Goal: Task Accomplishment & Management: Complete application form

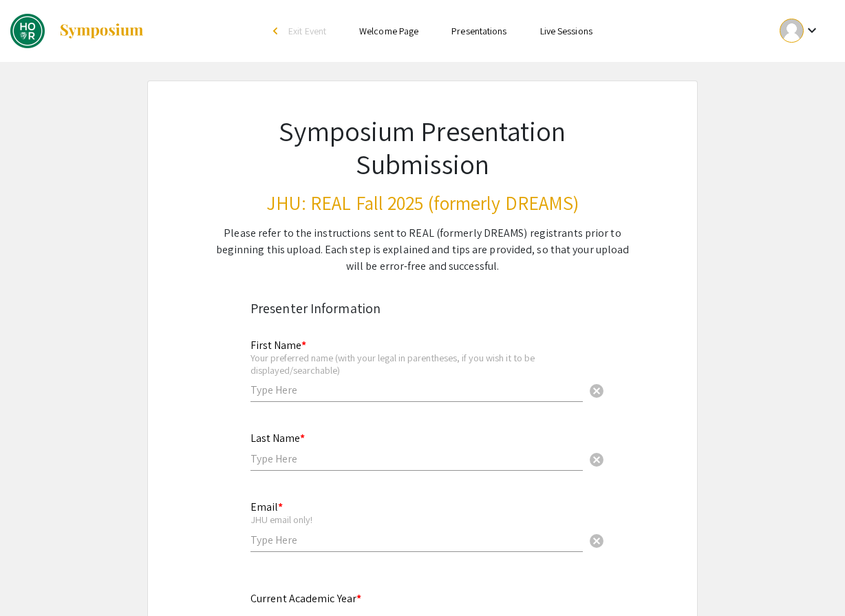
click at [307, 389] on input "text" at bounding box center [416, 390] width 332 height 14
type input "Leia-Rece"
type input "Boney"
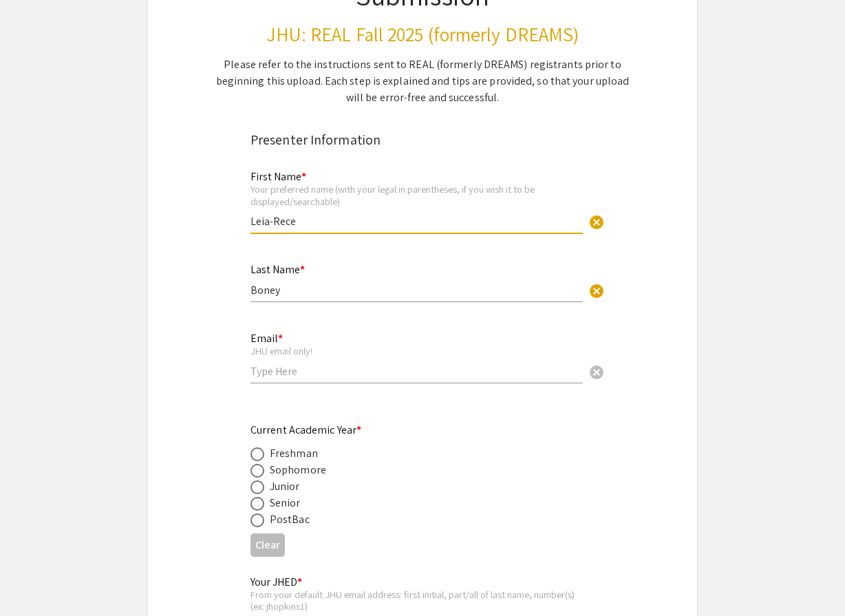
scroll to position [206, 0]
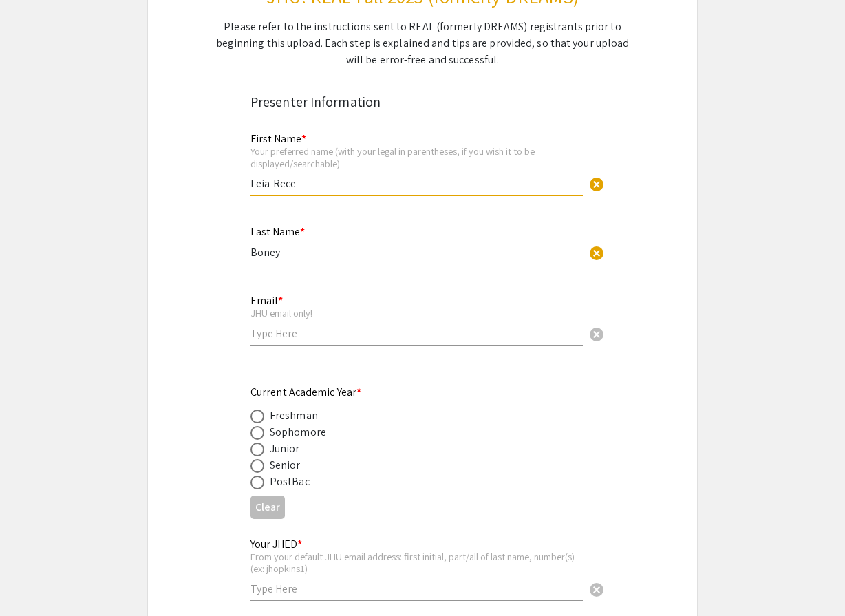
click at [300, 339] on input "email" at bounding box center [416, 333] width 332 height 14
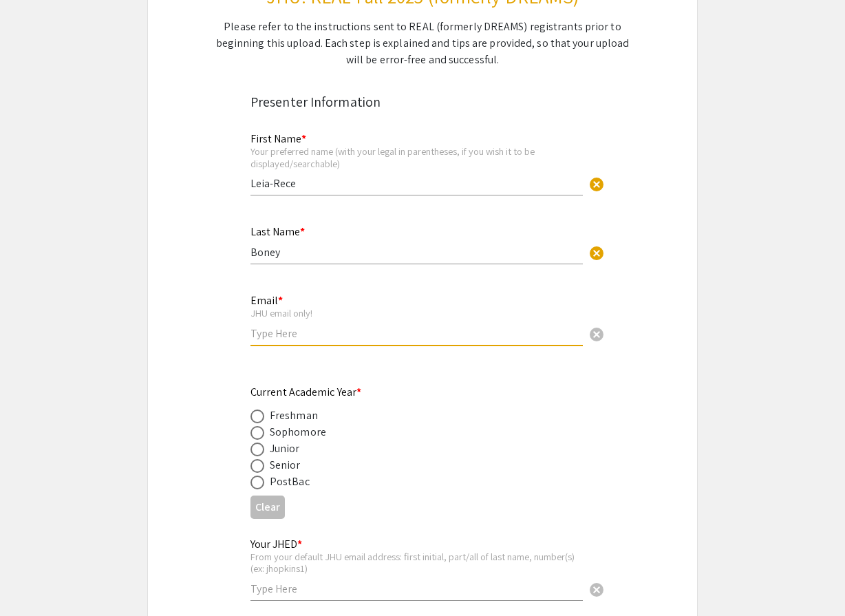
type input "[EMAIL_ADDRESS][DOMAIN_NAME]"
click at [291, 451] on div "Junior" at bounding box center [285, 448] width 30 height 17
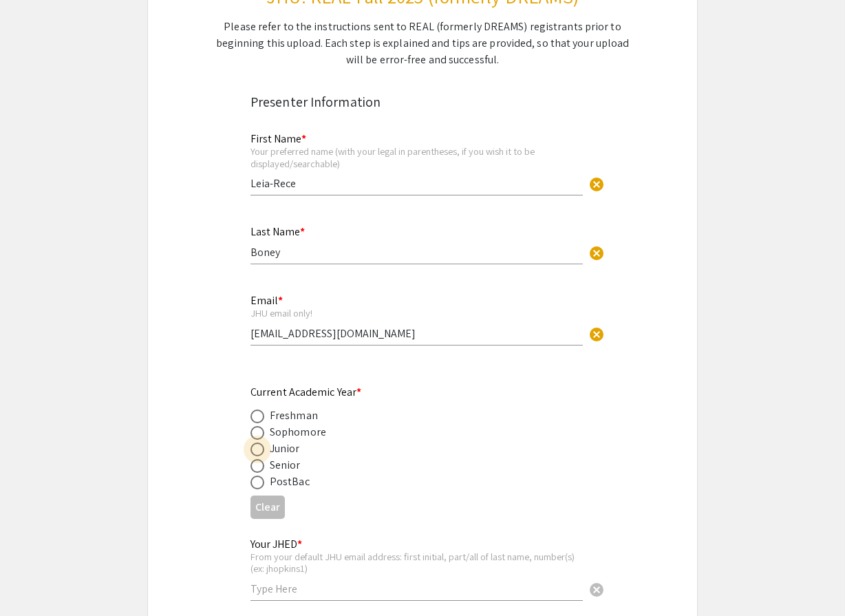
click at [261, 451] on span at bounding box center [257, 449] width 14 height 14
click at [261, 451] on input "radio" at bounding box center [257, 449] width 14 height 14
radio input "true"
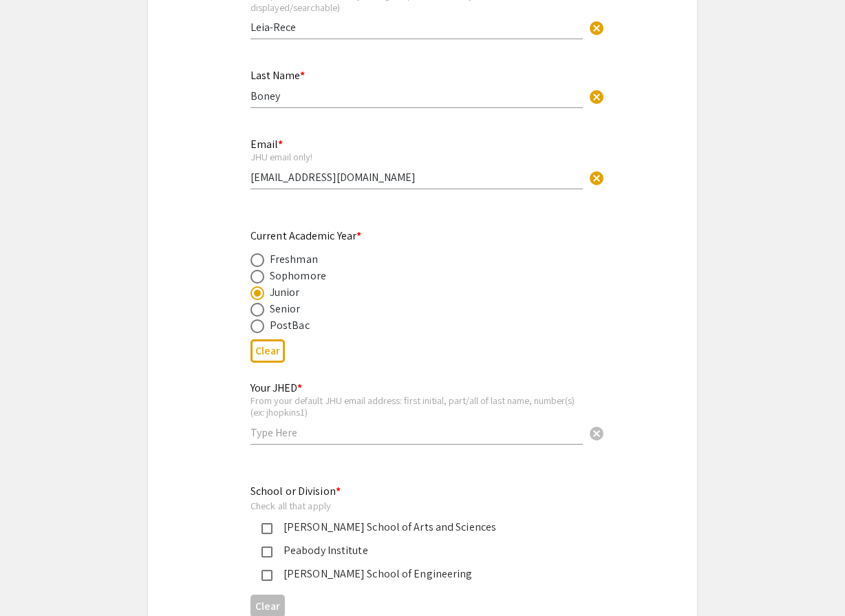
scroll to position [414, 0]
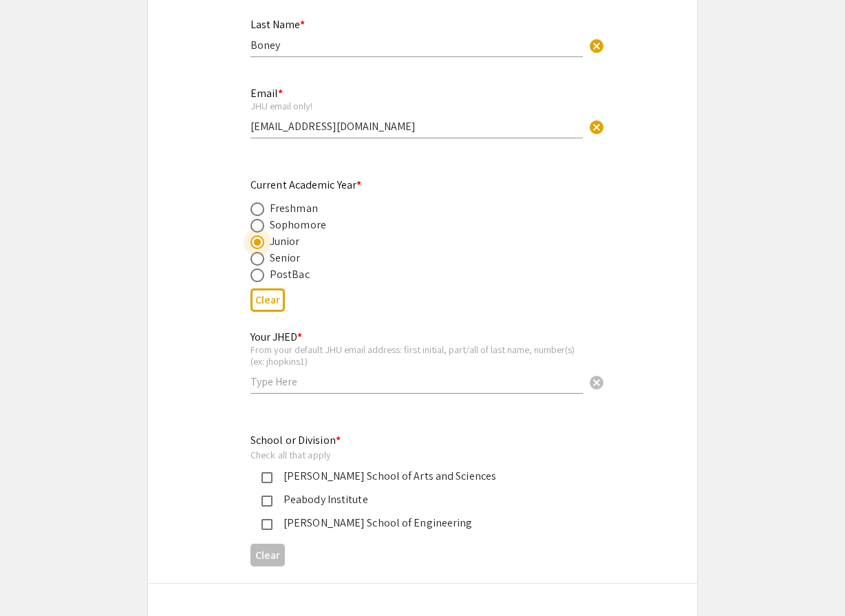
click at [292, 387] on input "text" at bounding box center [416, 381] width 332 height 14
type input "lboney2"
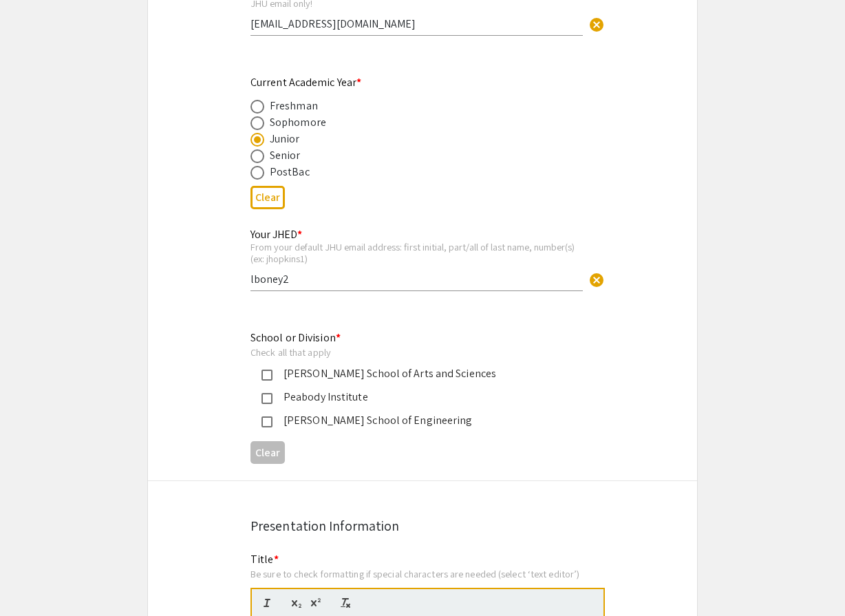
click at [338, 374] on div "[PERSON_NAME] School of Arts and Sciences" at bounding box center [416, 373] width 289 height 17
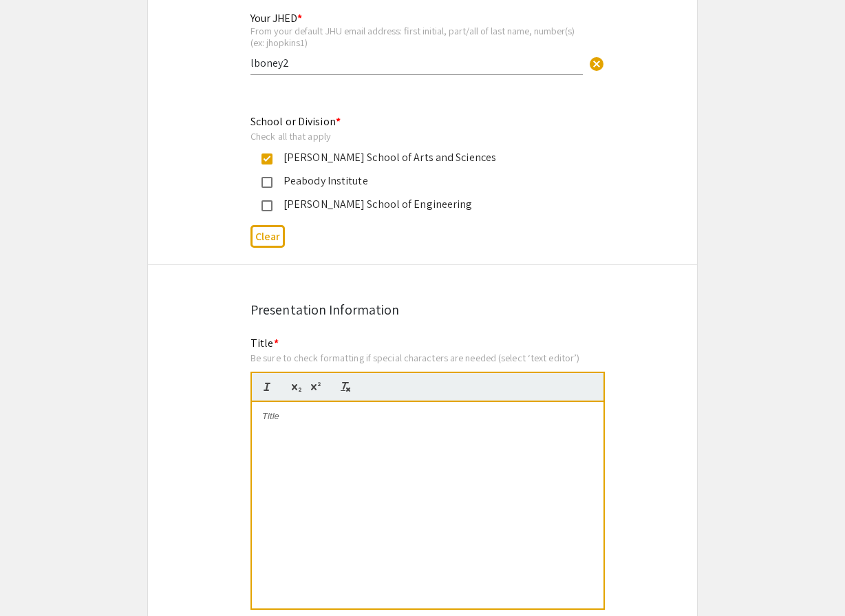
scroll to position [839, 0]
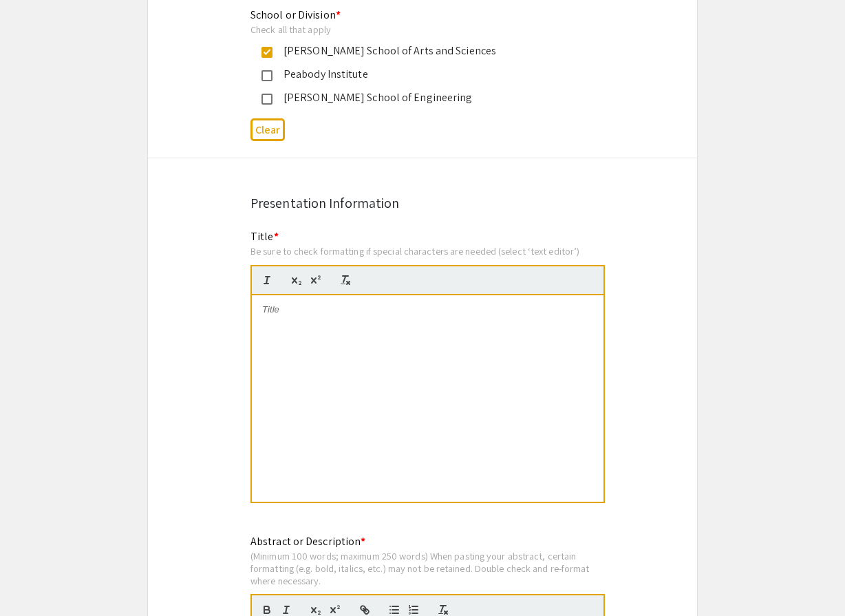
click at [336, 343] on div at bounding box center [428, 398] width 352 height 206
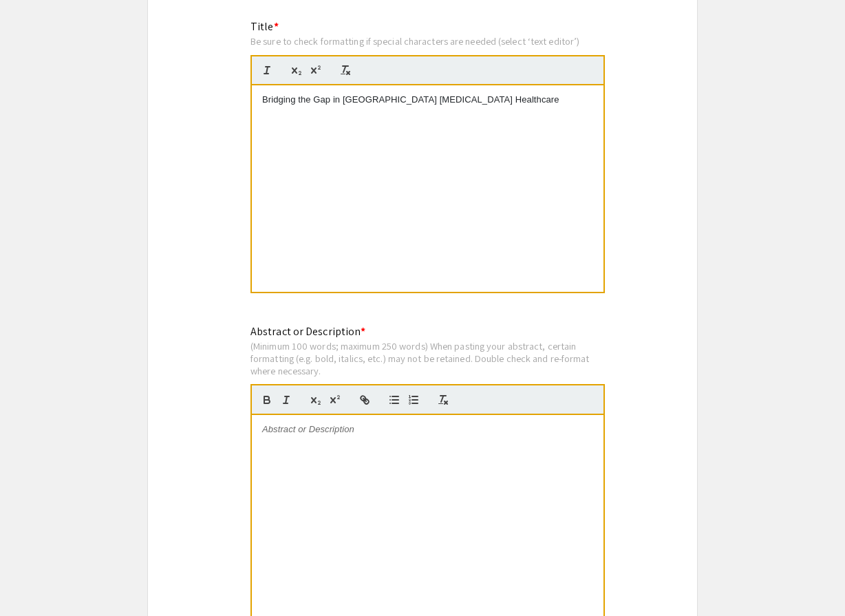
scroll to position [1055, 0]
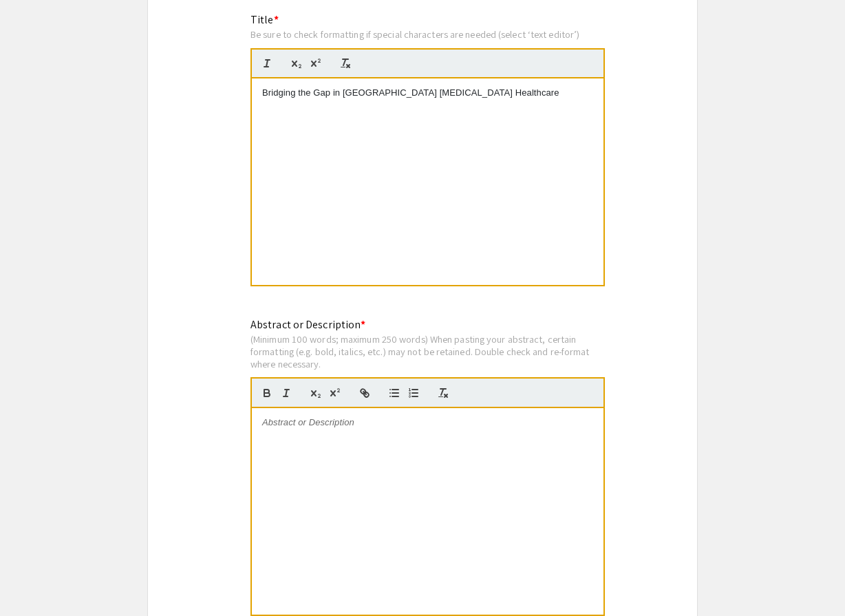
click at [308, 442] on div at bounding box center [428, 511] width 352 height 206
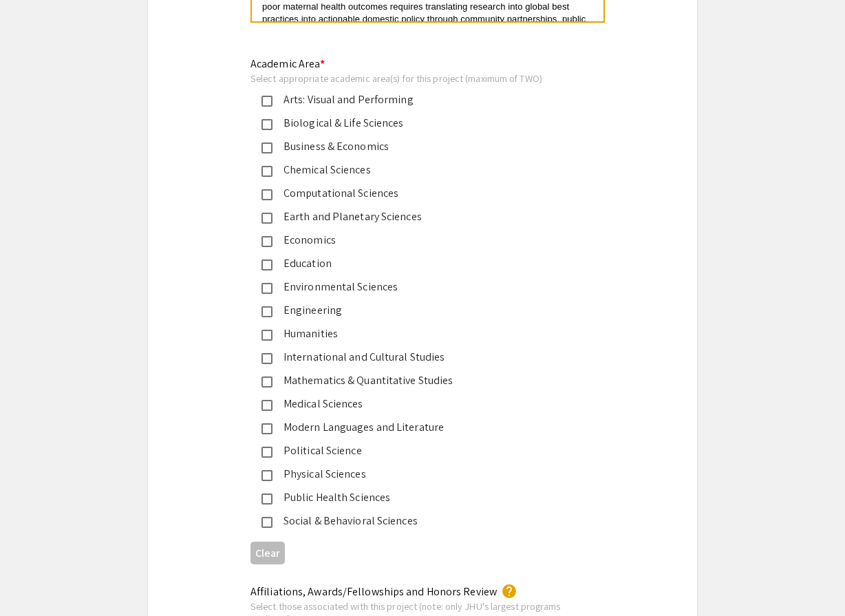
scroll to position [1662, 0]
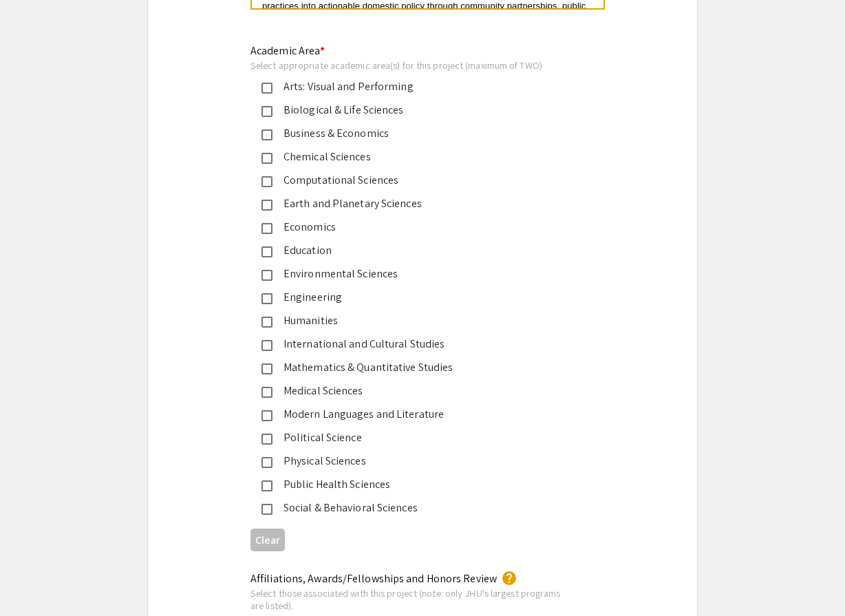
click at [327, 482] on div "Public Health Sciences" at bounding box center [416, 484] width 289 height 17
click at [341, 348] on div "International and Cultural Studies" at bounding box center [416, 344] width 289 height 17
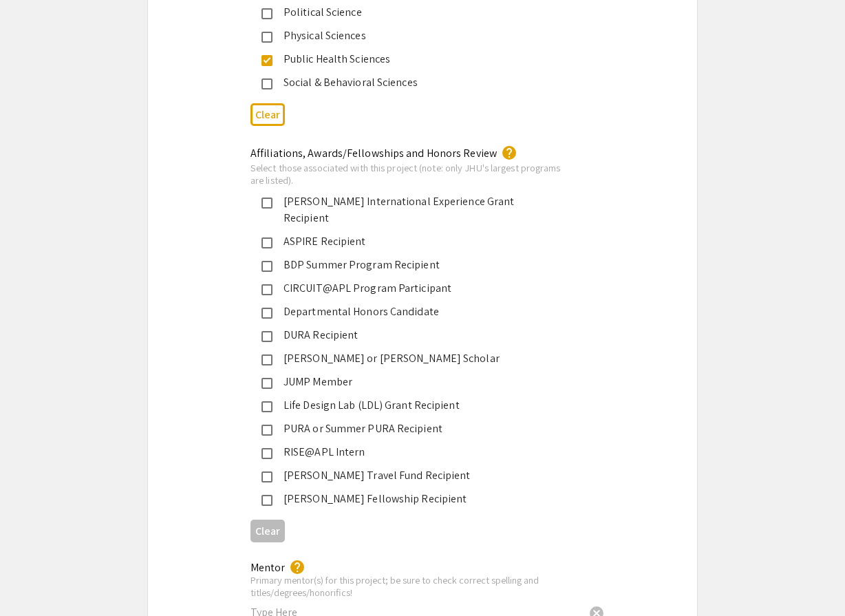
scroll to position [2099, 0]
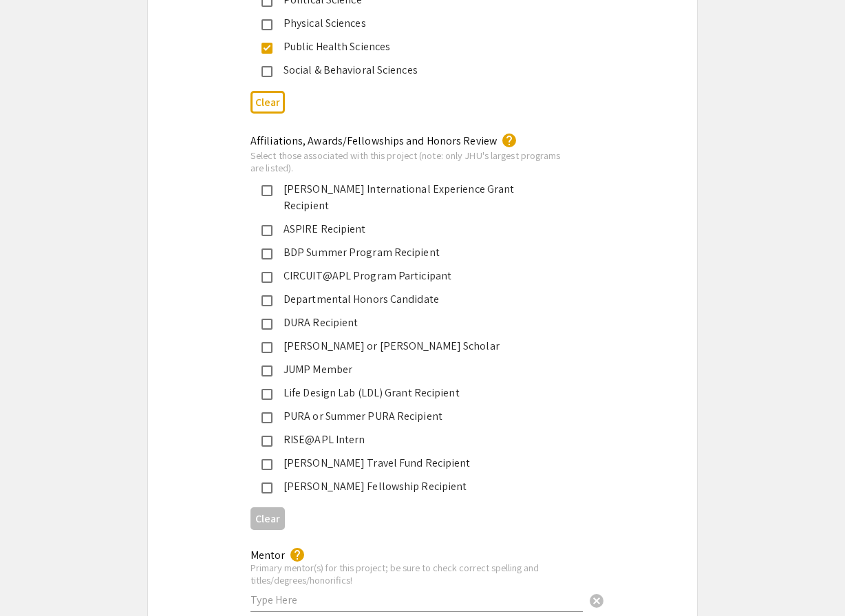
click at [342, 408] on div "PURA or Summer PURA Recipient" at bounding box center [416, 416] width 289 height 17
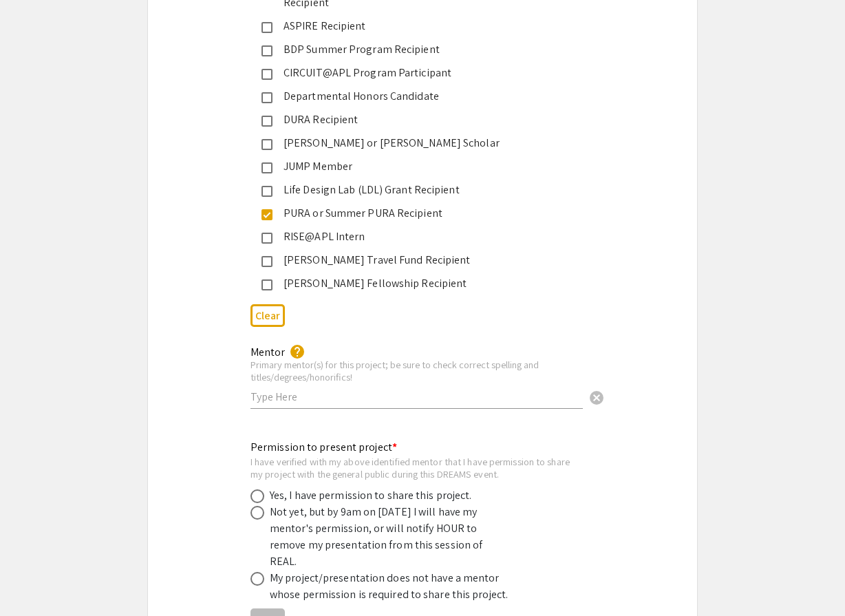
scroll to position [2322, 0]
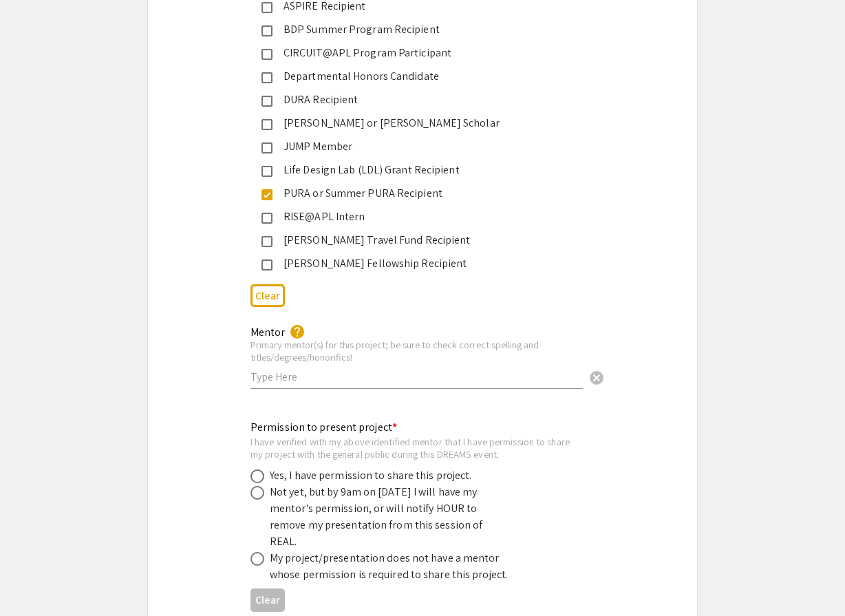
click at [350, 355] on div "Mentor help Primary mentor(s) for this project; be sure to check correct spelli…" at bounding box center [416, 350] width 332 height 76
type input "[PERSON_NAME]"
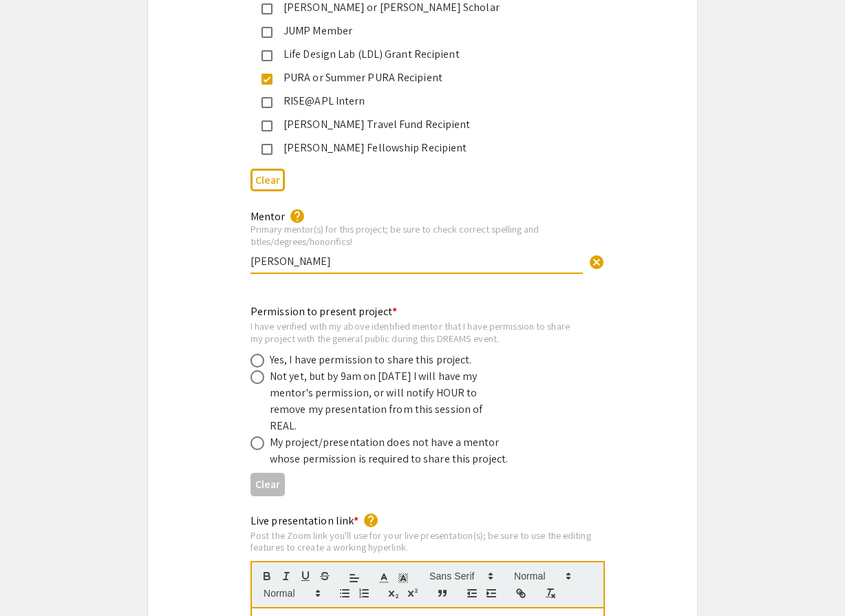
scroll to position [2466, 0]
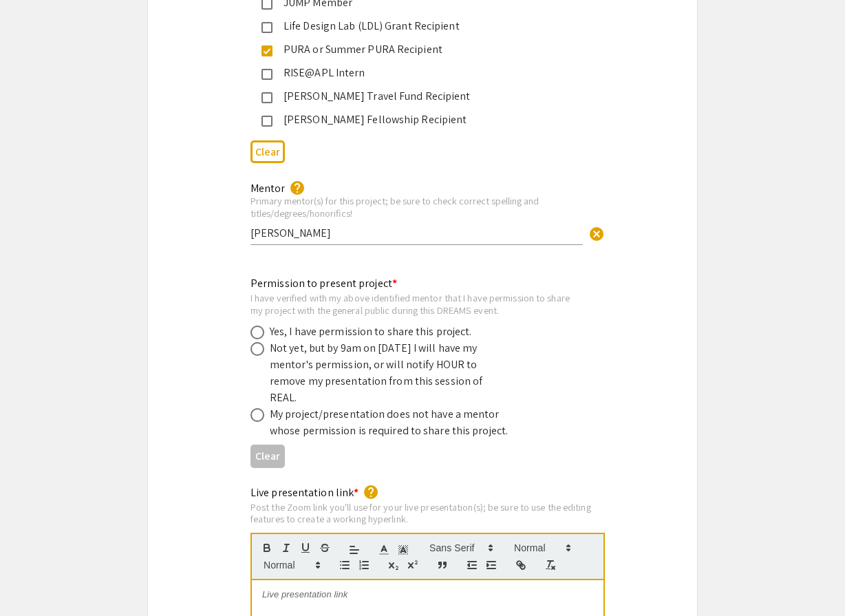
click at [292, 323] on div "Yes, I have permission to share this project." at bounding box center [371, 331] width 202 height 17
click at [248, 320] on div "Permission to present project * I have verified with my above identified mentor…" at bounding box center [422, 373] width 549 height 197
click at [258, 325] on span at bounding box center [257, 332] width 14 height 14
click at [258, 325] on input "radio" at bounding box center [257, 332] width 14 height 14
radio input "true"
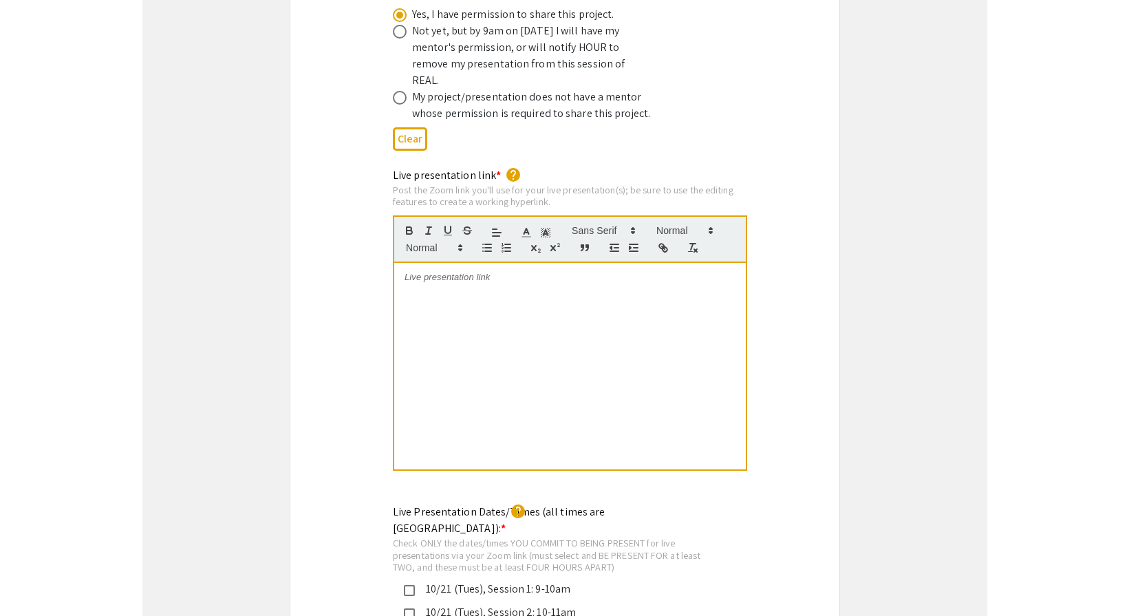
scroll to position [2836, 0]
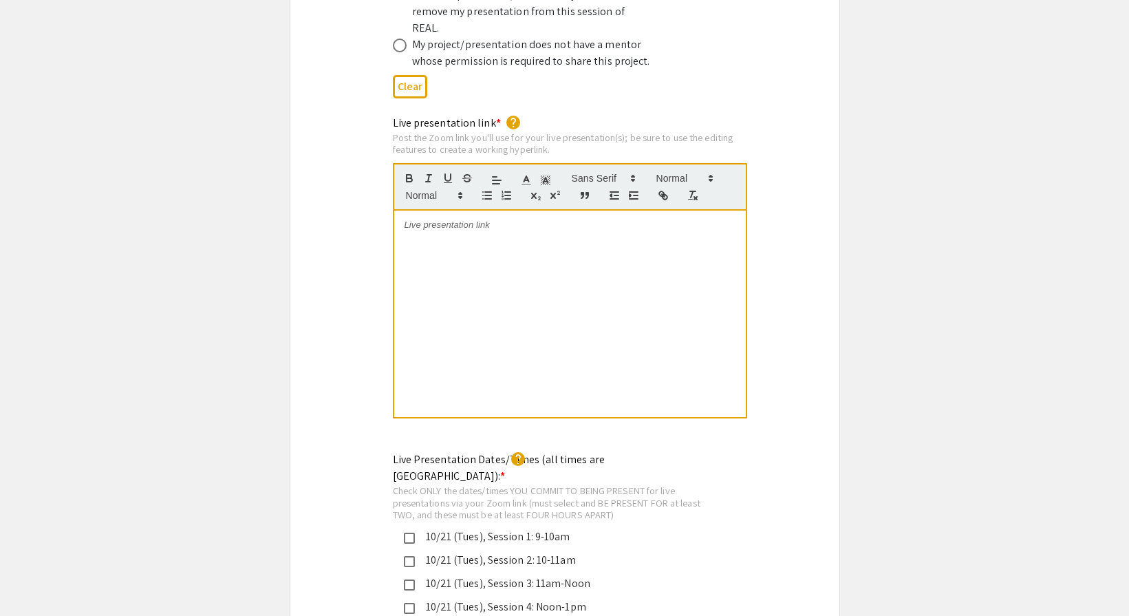
click at [423, 236] on div at bounding box center [570, 314] width 352 height 206
drag, startPoint x: 486, startPoint y: 195, endPoint x: 495, endPoint y: 215, distance: 22.2
click at [495, 215] on div "For Tuesday, 10/21: https://JHUBlueJays.zoom.us/j/2428969054?omn=97979315676" at bounding box center [570, 314] width 352 height 206
click at [663, 189] on icon "button" at bounding box center [663, 195] width 12 height 12
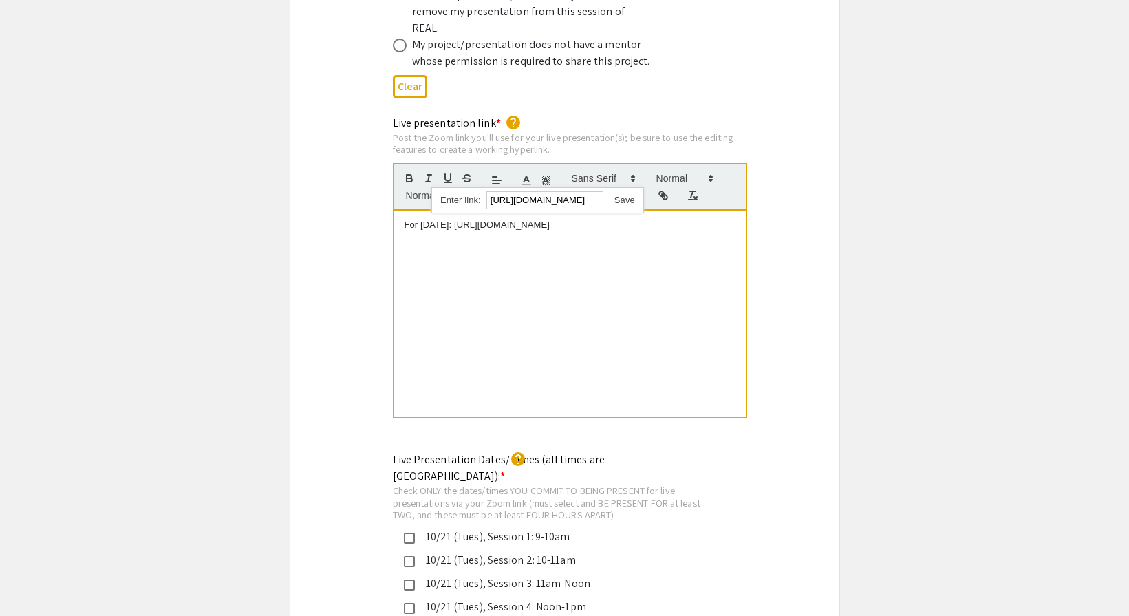
click at [622, 195] on link at bounding box center [619, 200] width 32 height 10
click at [582, 218] on div "For Tuesday, 10/21: https://JHUBlueJays.zoom.us/j/2428969054?omn=97979315676" at bounding box center [570, 314] width 352 height 206
drag, startPoint x: 502, startPoint y: 225, endPoint x: 506, endPoint y: 233, distance: 8.6
click at [506, 233] on p "For Wednesday, 10/22: https://JHUBlueJays.zoom.us/j/2428969054?omn=94178593995" at bounding box center [570, 238] width 331 height 12
click at [658, 189] on icon "button" at bounding box center [663, 195] width 12 height 12
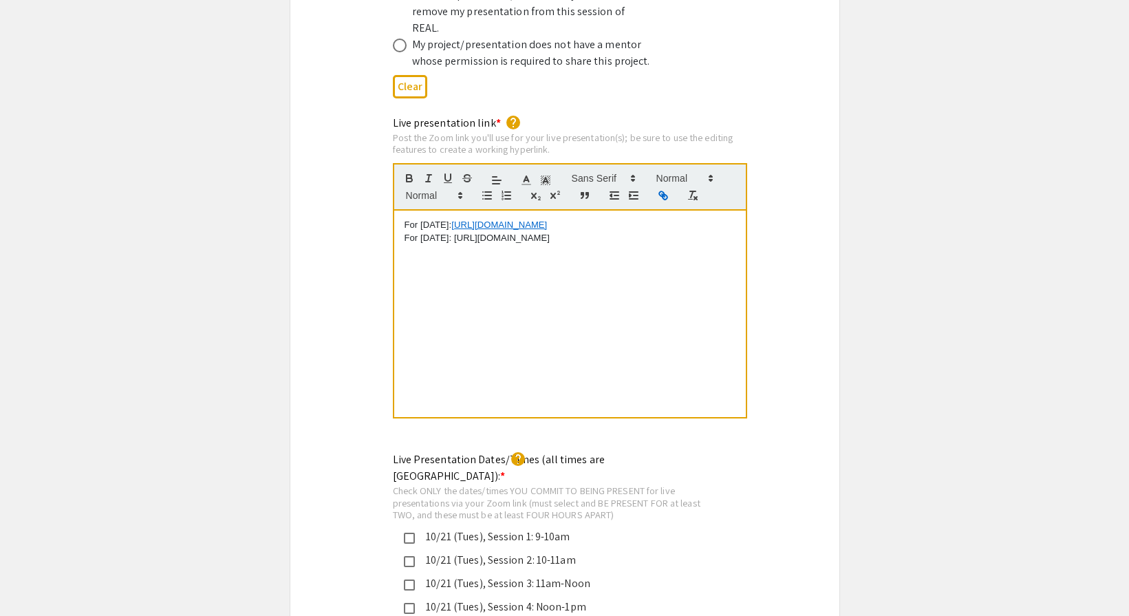
type input "[URL][DOMAIN_NAME]"
click at [636, 220] on link at bounding box center [626, 225] width 32 height 10
click at [503, 270] on div "For Tuesday, 10/21: https://JHUBlueJays.zoom.us/j/2428969054?omn=97979315676 Fo…" at bounding box center [570, 314] width 352 height 206
drag, startPoint x: 402, startPoint y: 195, endPoint x: 515, endPoint y: 246, distance: 123.5
click at [515, 246] on div "For Tuesday, 10/21: https://JHUBlueJays.zoom.us/j/2428969054?omn=97979315676 Fo…" at bounding box center [570, 314] width 352 height 206
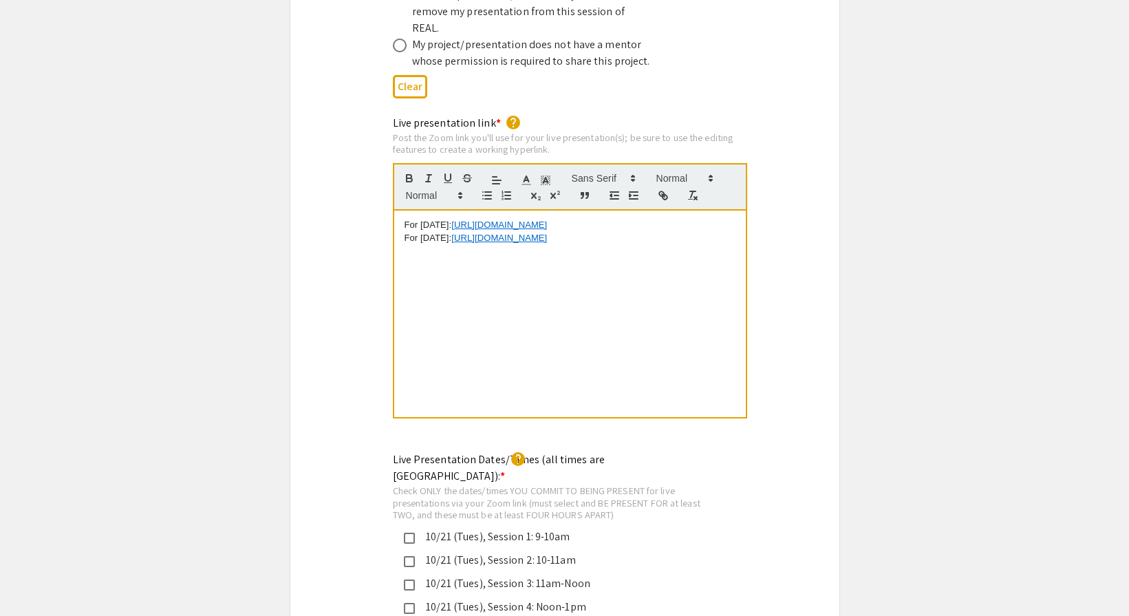
copy div "For Tuesday, 10/21: https://JHUBlueJays.zoom.us/j/2428969054?omn=97979315676 Fo…"
click at [444, 313] on div "For Tuesday, 10/21: https://JHUBlueJays.zoom.us/j/2428969054?omn=97979315676 Fo…" at bounding box center [570, 314] width 352 height 206
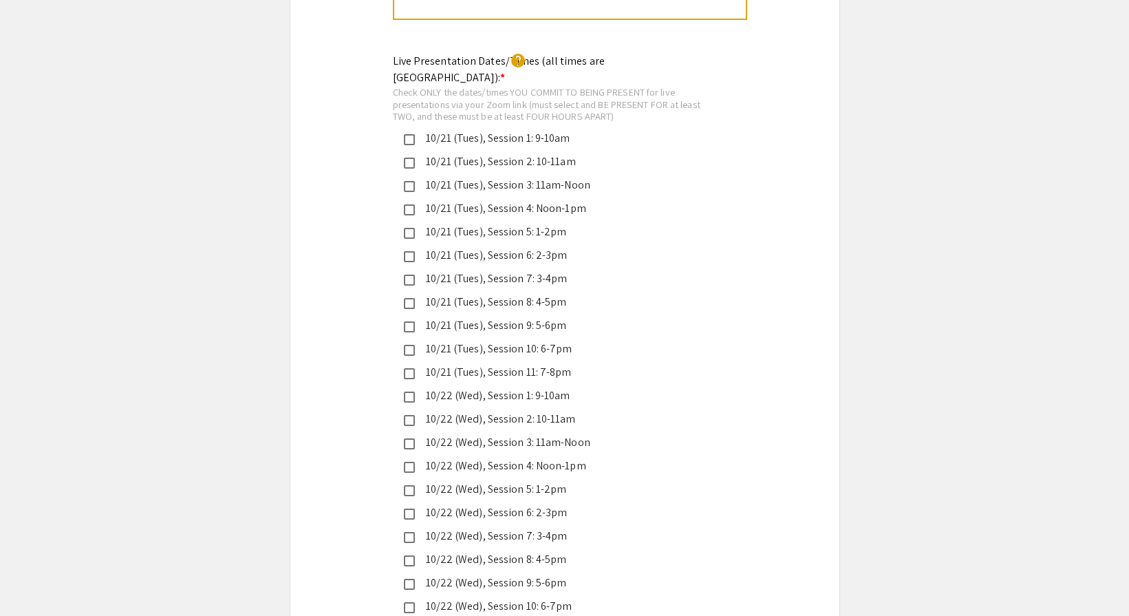
scroll to position [3237, 0]
click at [429, 338] on div "10/21 (Tues), Session 10: 6-7pm" at bounding box center [559, 346] width 289 height 17
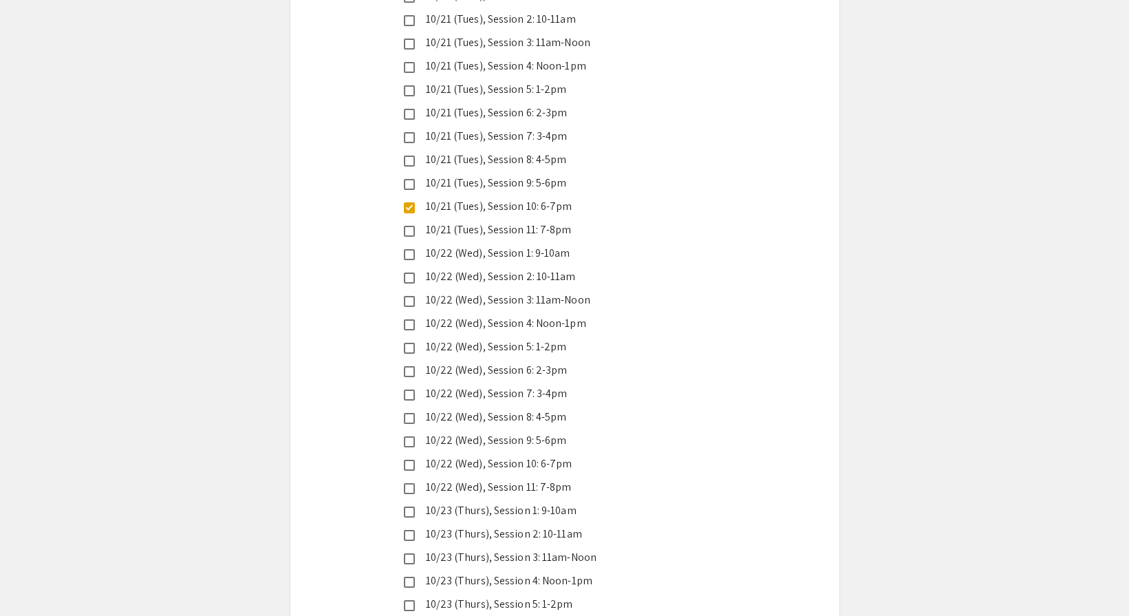
scroll to position [3402, 0]
click at [433, 430] on div "10/22 (Wed), Session 10: 6-7pm" at bounding box center [559, 438] width 289 height 17
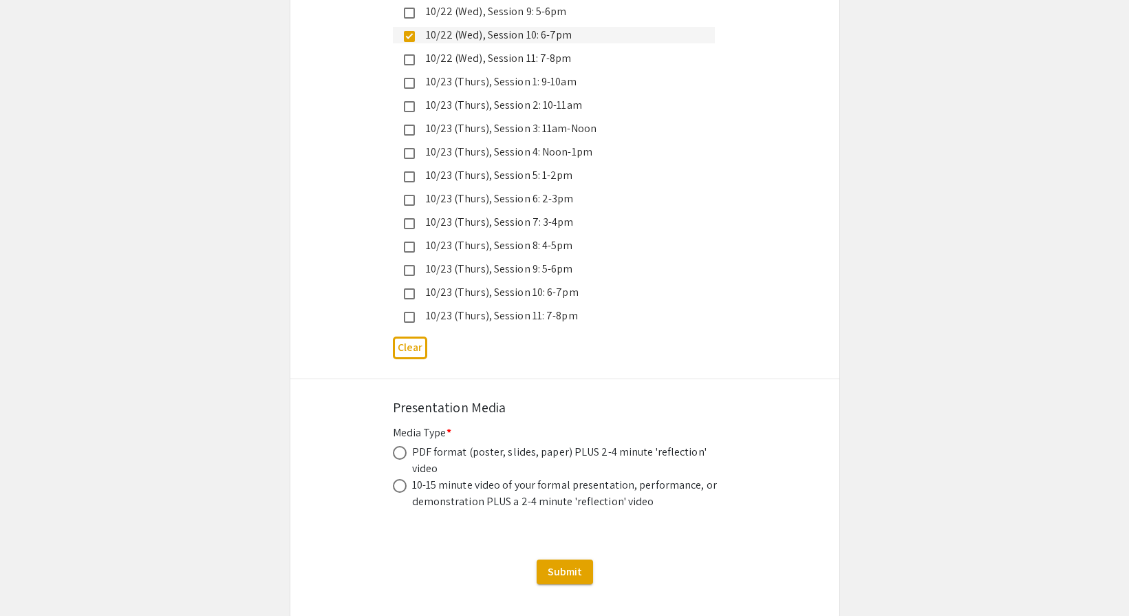
scroll to position [3835, 0]
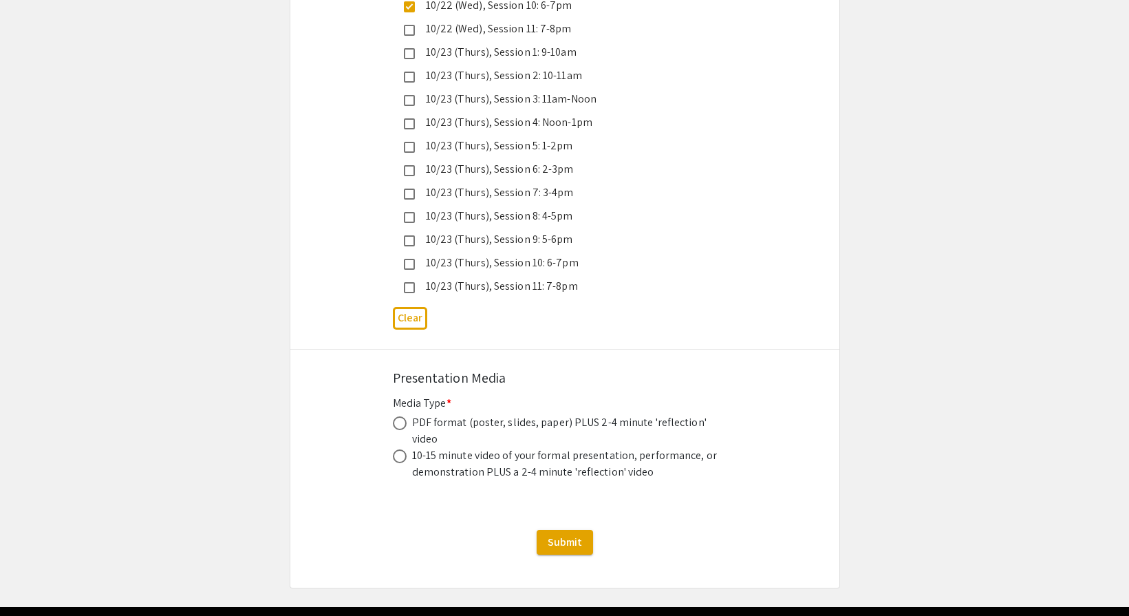
click at [394, 416] on span at bounding box center [400, 423] width 14 height 14
click at [394, 416] on input "radio" at bounding box center [400, 423] width 14 height 14
radio input "true"
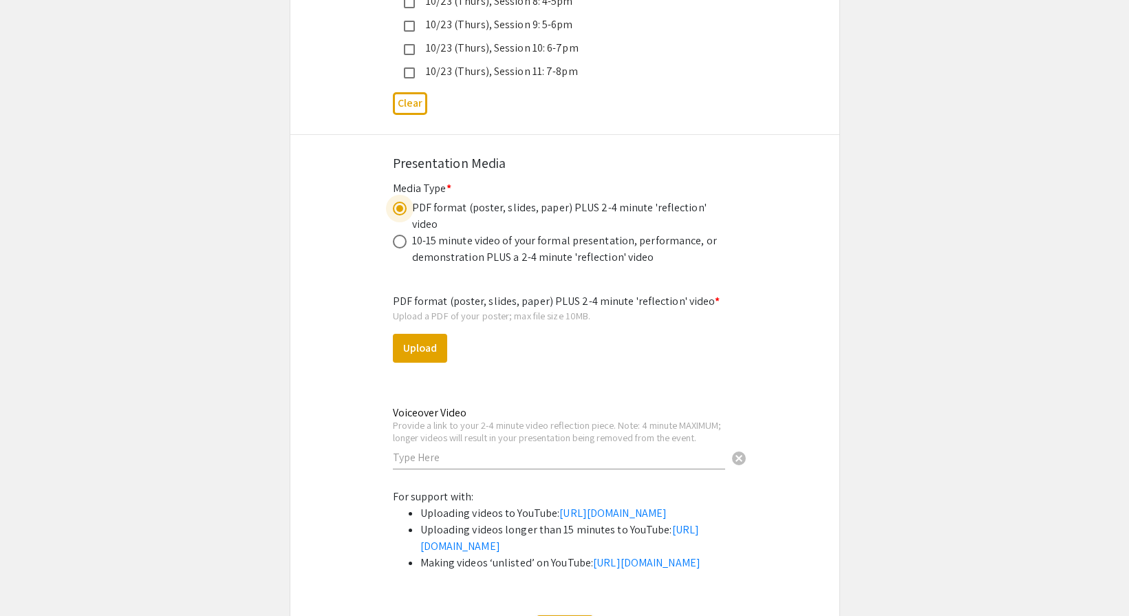
scroll to position [4108, 0]
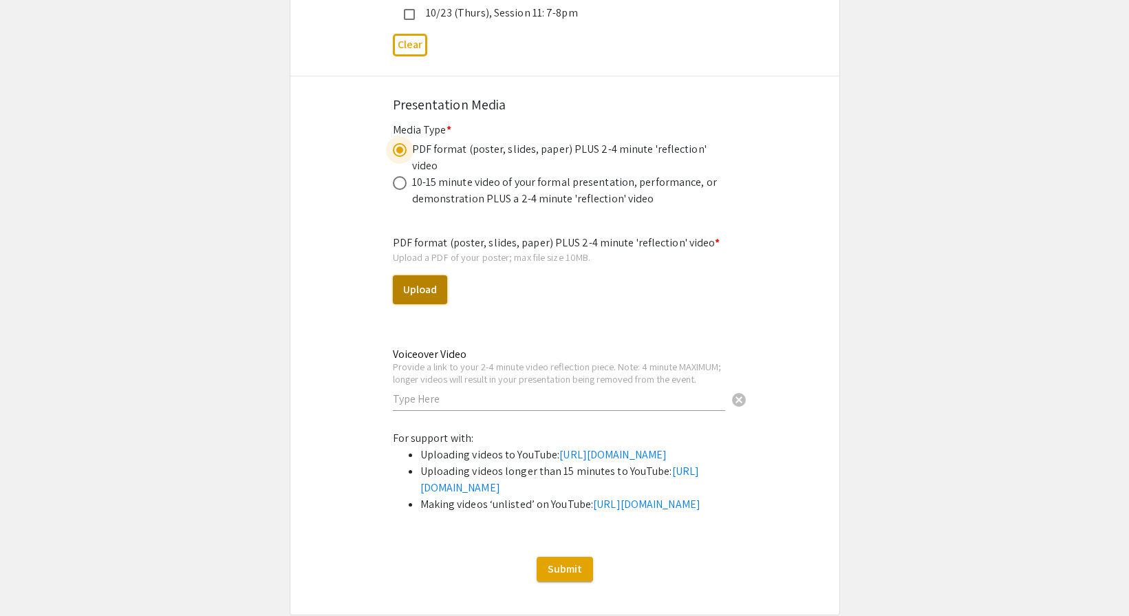
click at [439, 275] on button "Upload" at bounding box center [420, 289] width 54 height 29
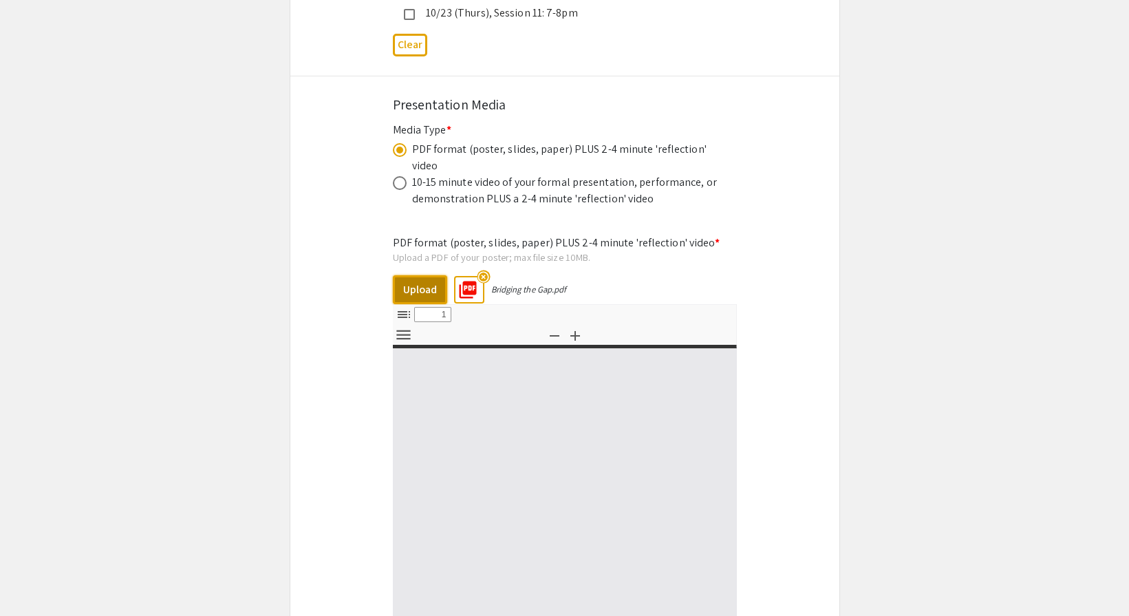
select select "custom"
type input "0"
select select "custom"
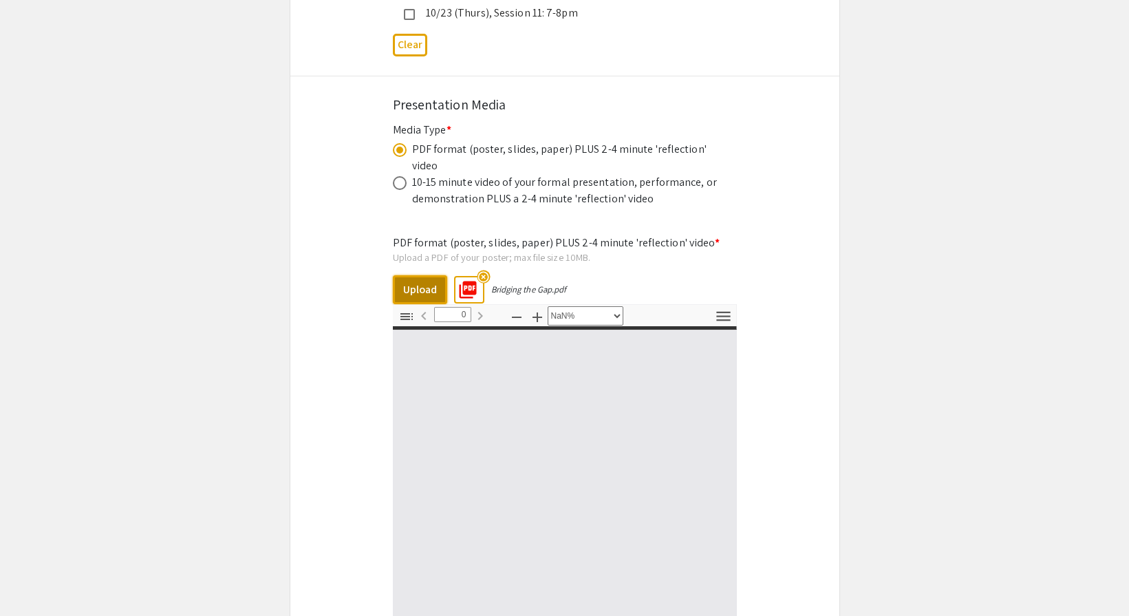
type input "1"
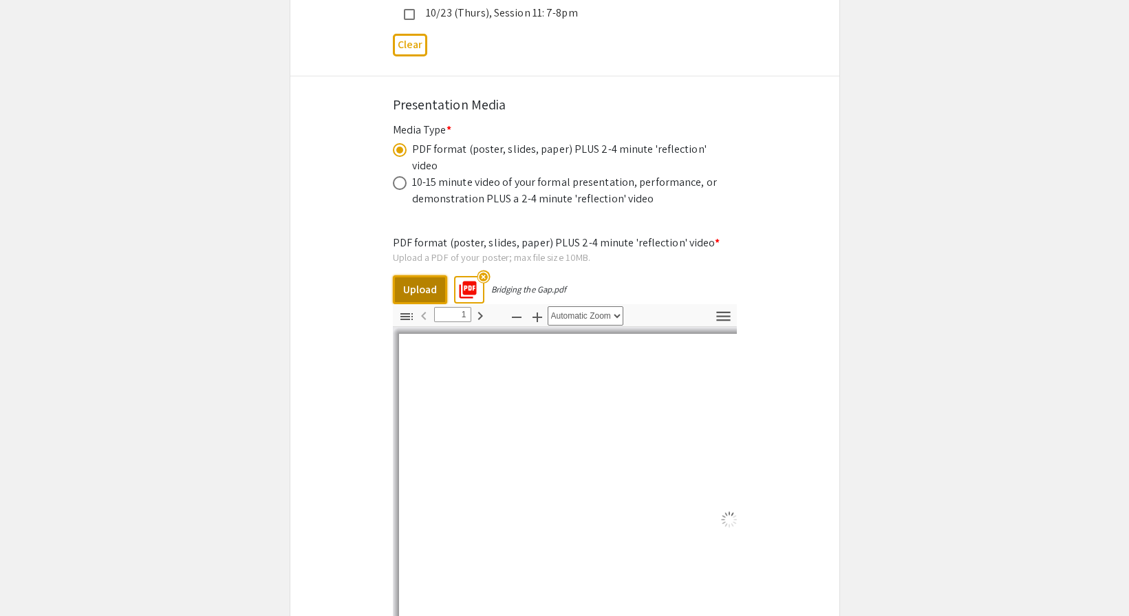
select select "auto"
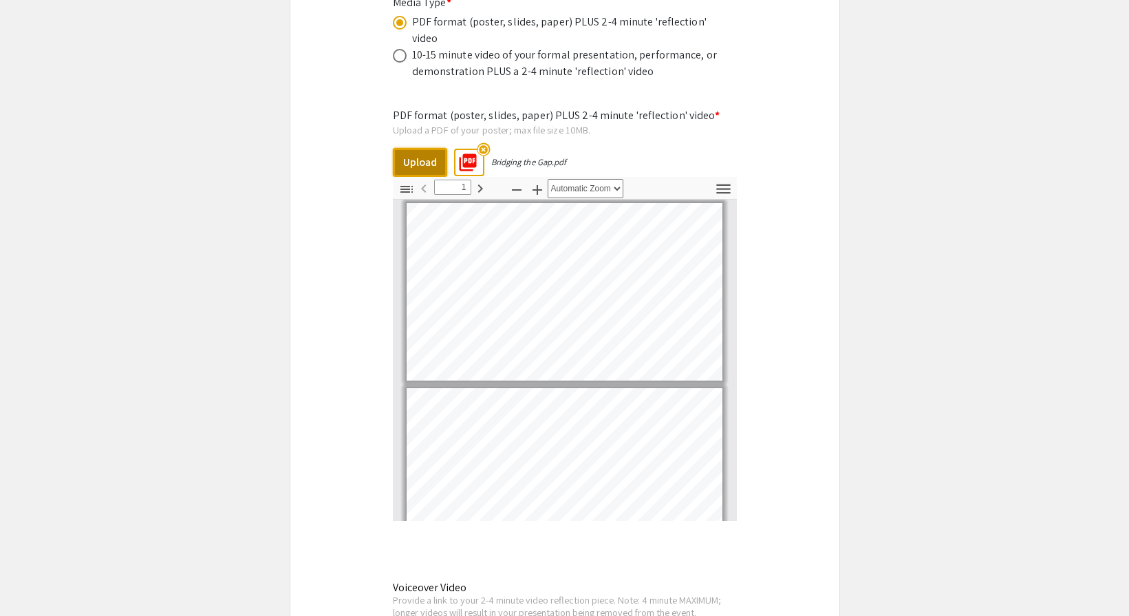
scroll to position [4578, 0]
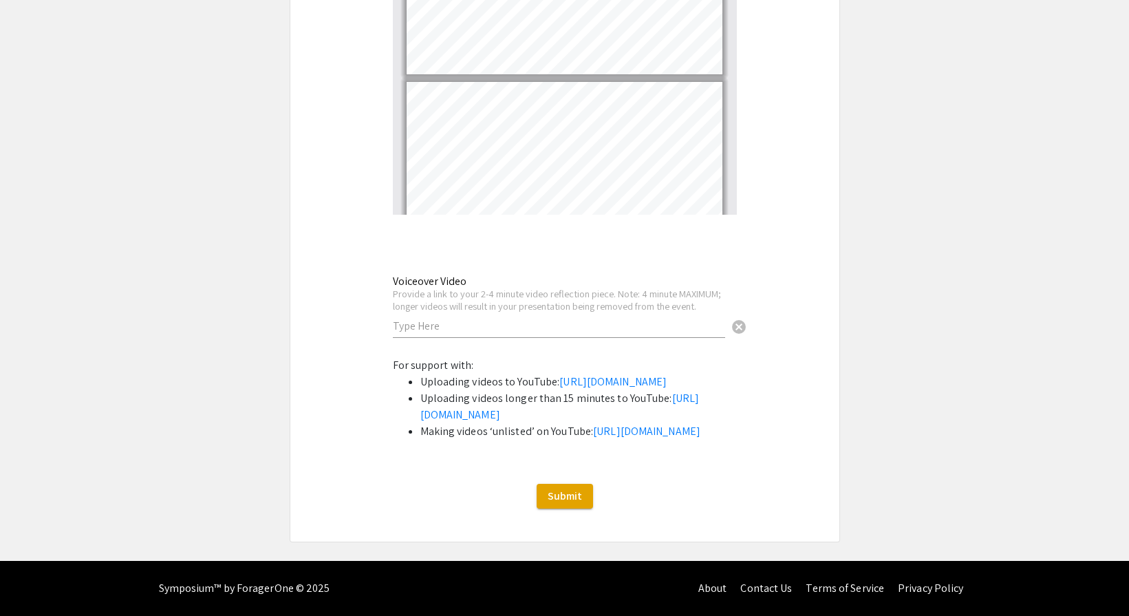
click at [520, 261] on div "Voiceover Video Provide a link to your 2-4 minute video reflection piece. Note:…" at bounding box center [559, 299] width 332 height 76
paste input "[URL][DOMAIN_NAME]"
type input "[URL][DOMAIN_NAME]"
click at [575, 500] on span "Submit" at bounding box center [565, 496] width 34 height 14
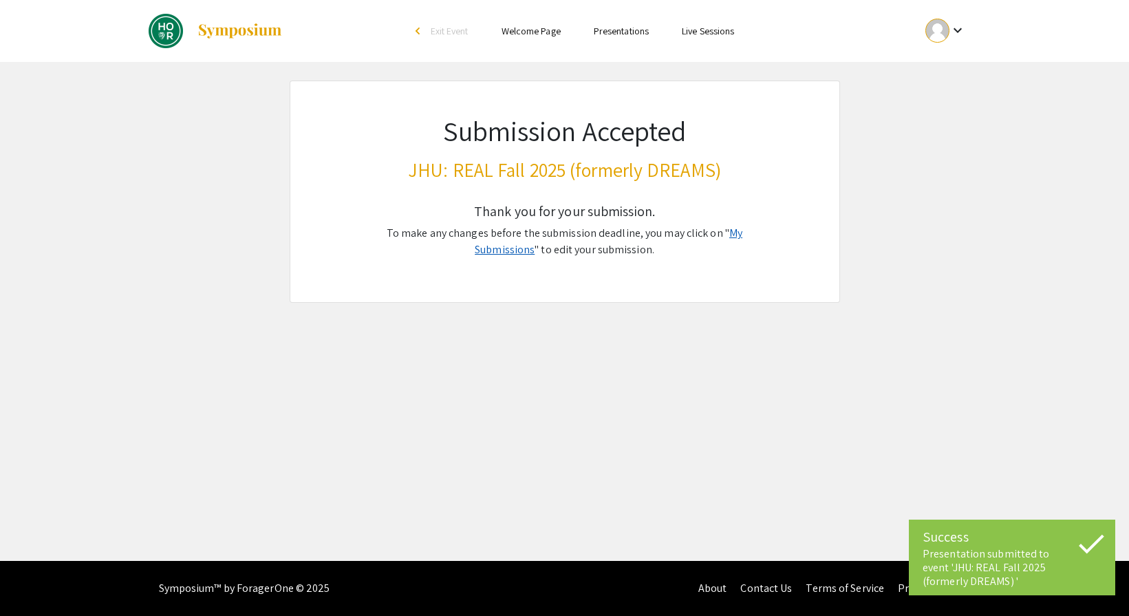
click at [728, 234] on link "My Submissions" at bounding box center [609, 241] width 268 height 31
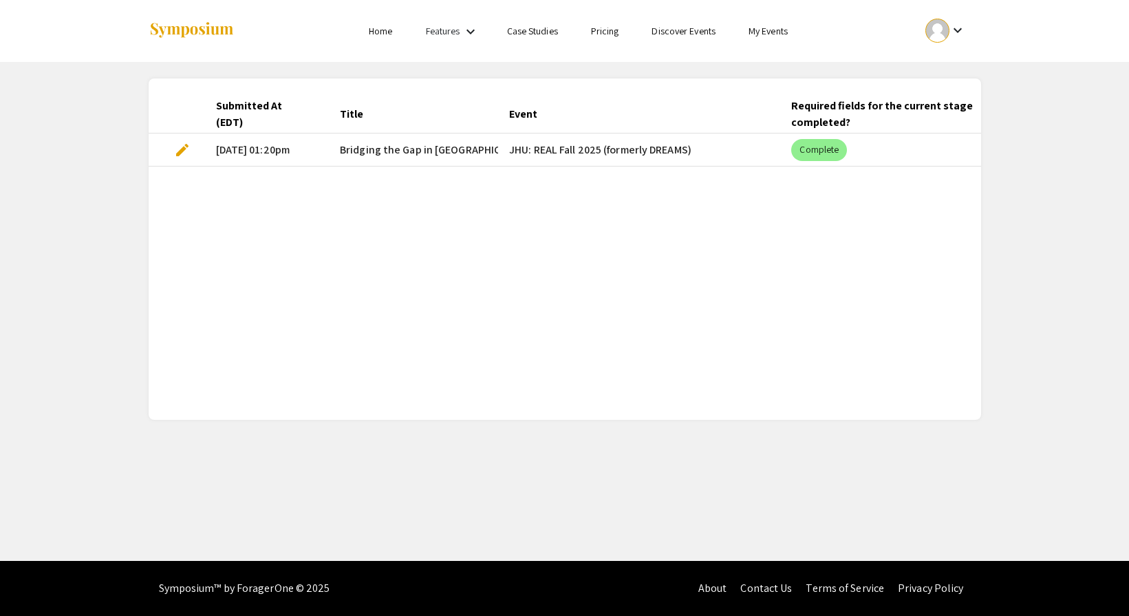
click at [342, 164] on mat-cell "Bridging the Gap in [GEOGRAPHIC_DATA] [MEDICAL_DATA] Healthcare" at bounding box center [413, 149] width 169 height 33
click at [360, 144] on span "Bridging the Gap in [GEOGRAPHIC_DATA] [MEDICAL_DATA] Healthcare" at bounding box center [506, 150] width 332 height 17
click at [835, 150] on mat-chip "Complete" at bounding box center [819, 150] width 56 height 22
click at [771, 231] on div "Submitted At (EDT) Title Event Required fields for the current stage completed?…" at bounding box center [565, 249] width 833 height 308
click at [240, 148] on mat-cell "[DATE] 01:20pm" at bounding box center [267, 149] width 125 height 33
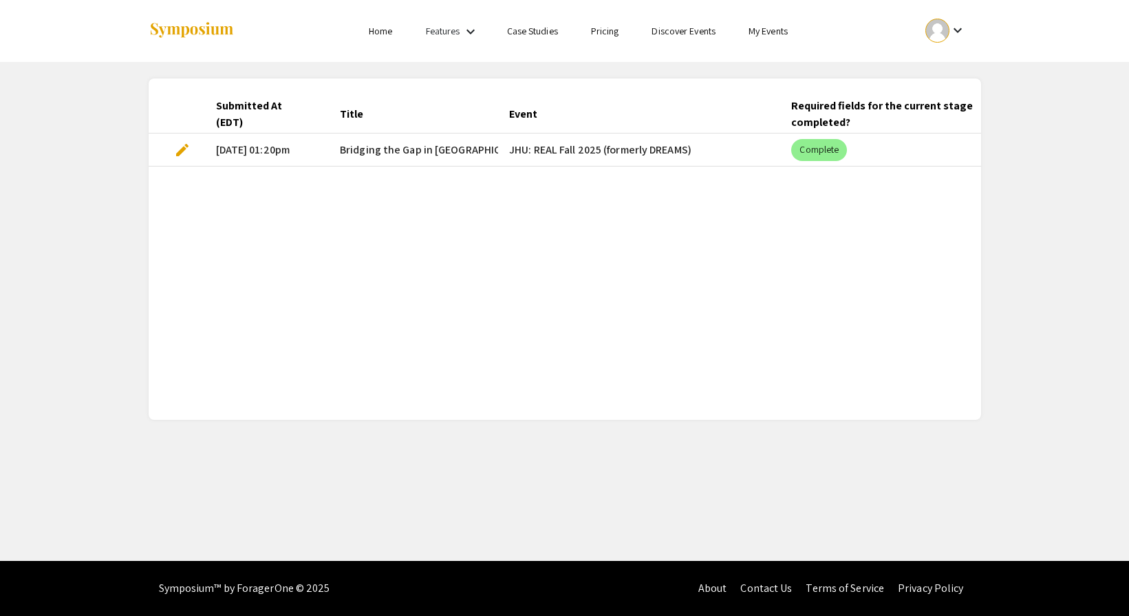
click at [176, 147] on span "edit" at bounding box center [182, 150] width 17 height 17
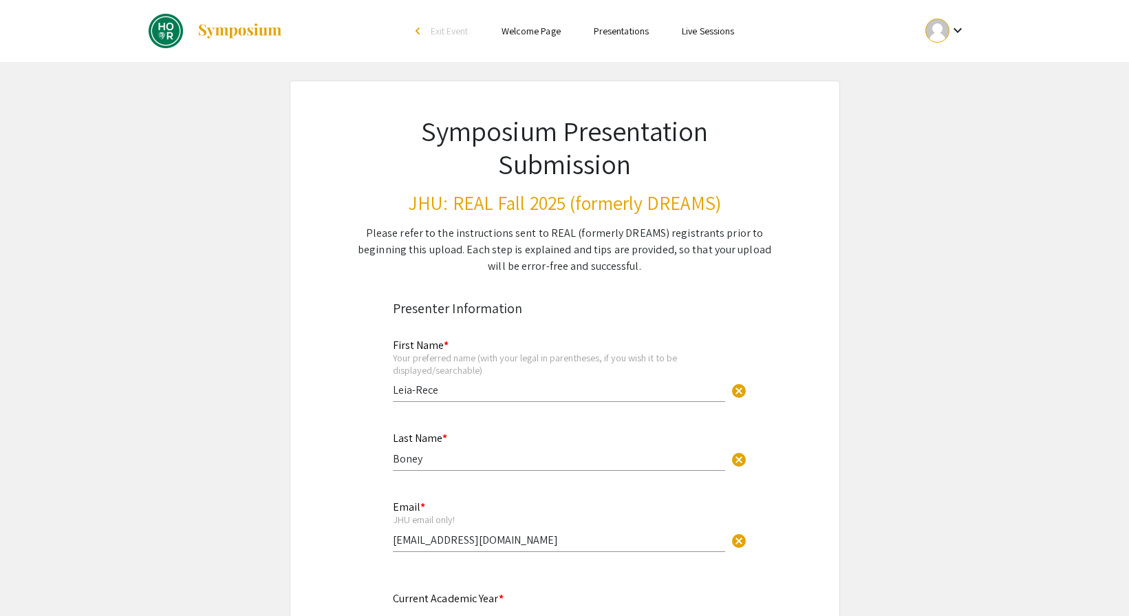
select select "custom"
type input "0"
select select "custom"
type input "1"
select select "auto"
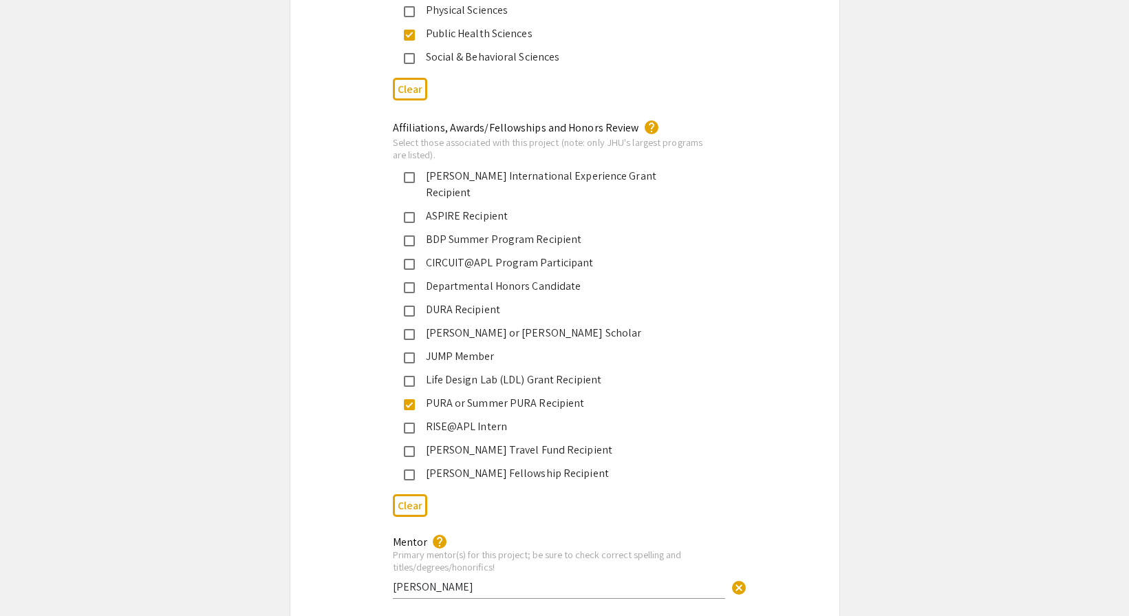
scroll to position [240, 0]
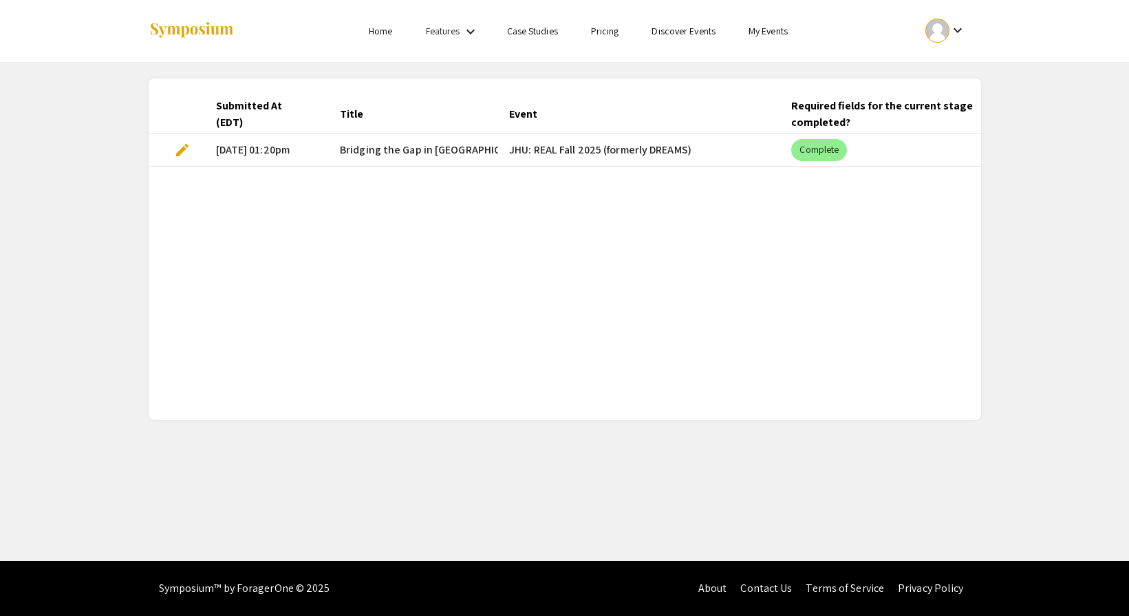
click at [462, 34] on div "Features keyboard_arrow_down" at bounding box center [453, 32] width 55 height 18
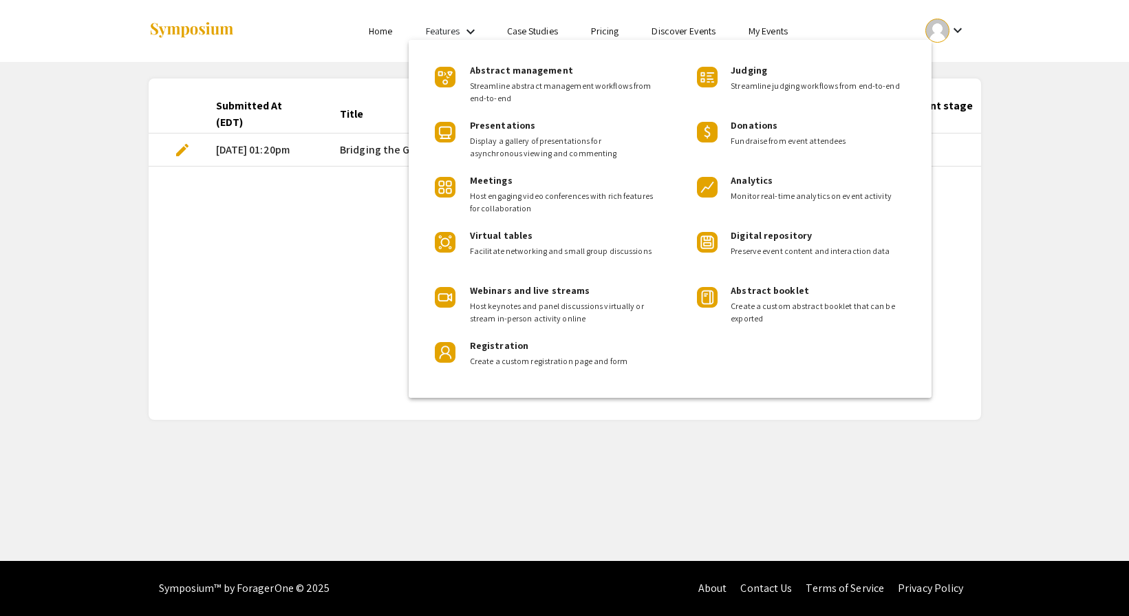
click at [463, 32] on div at bounding box center [564, 308] width 1129 height 616
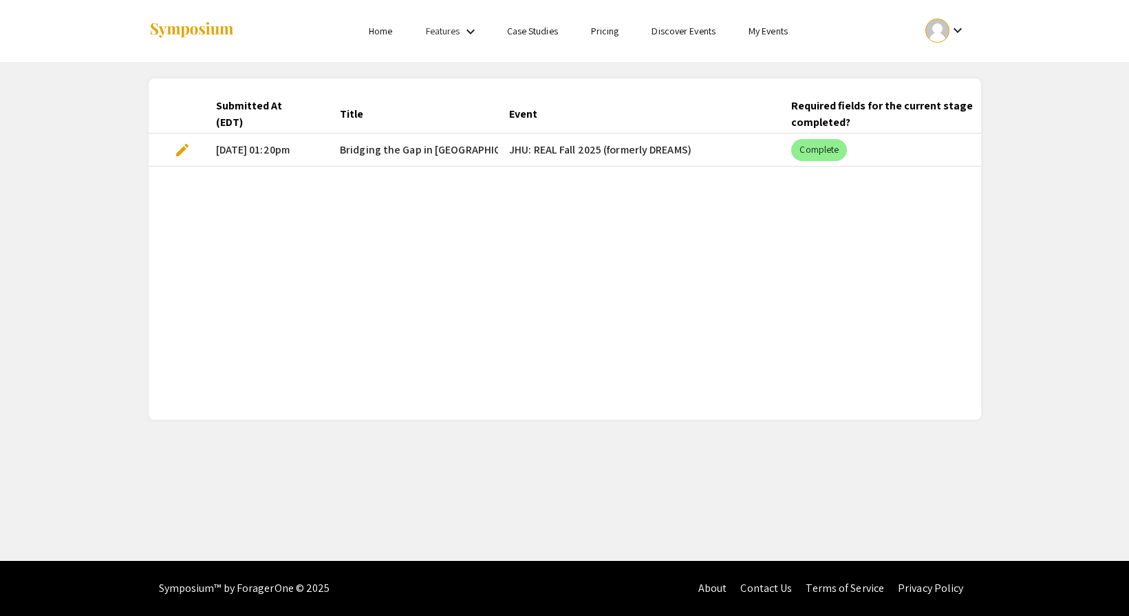
click at [473, 34] on mat-icon "keyboard_arrow_down" at bounding box center [470, 31] width 17 height 17
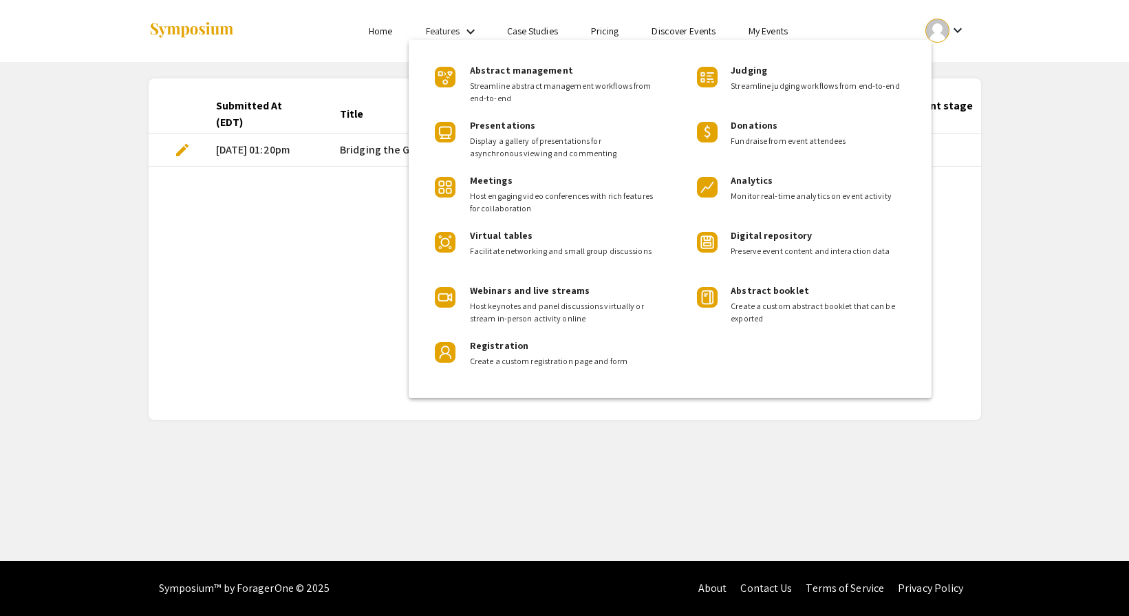
click at [473, 34] on div at bounding box center [564, 308] width 1129 height 616
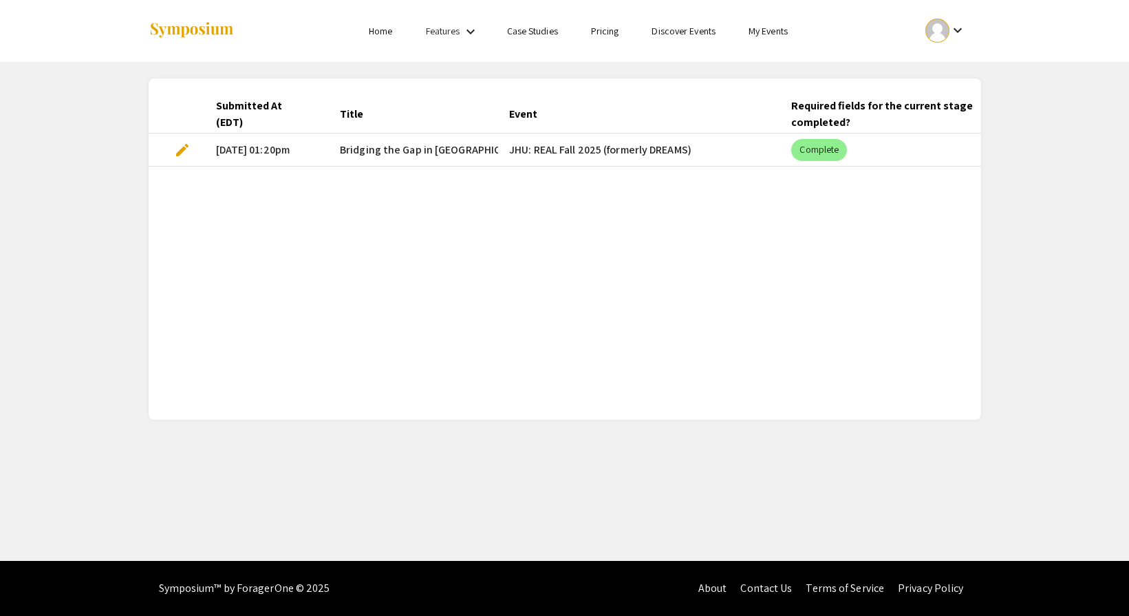
click at [775, 35] on link "My Events" at bounding box center [768, 31] width 39 height 12
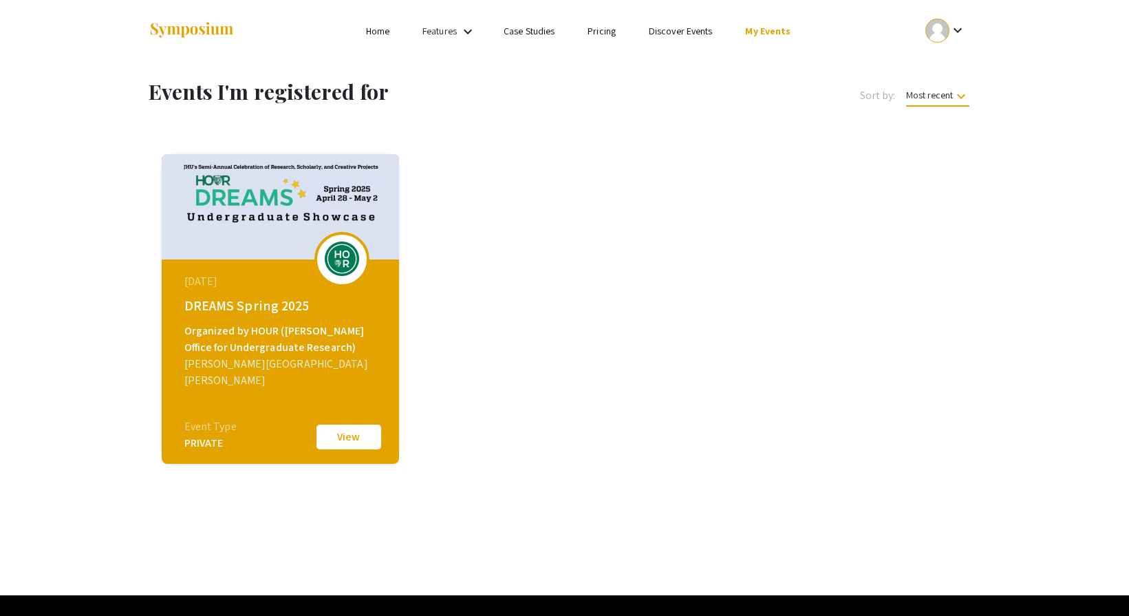
click at [692, 34] on link "Discover Events" at bounding box center [681, 31] width 64 height 12
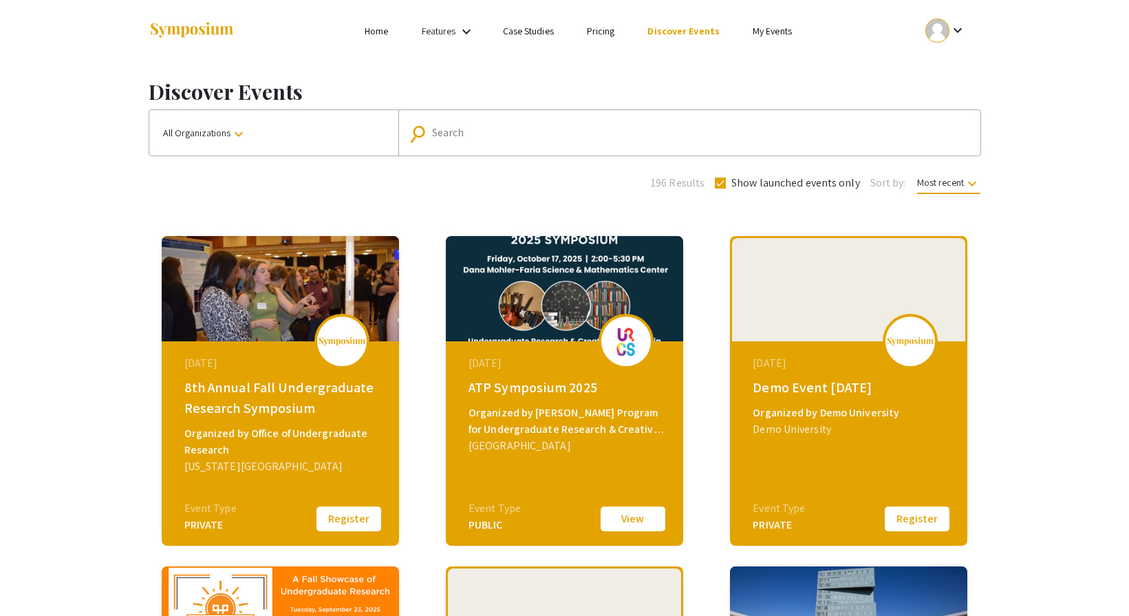
click at [761, 25] on link "My Events" at bounding box center [772, 31] width 39 height 12
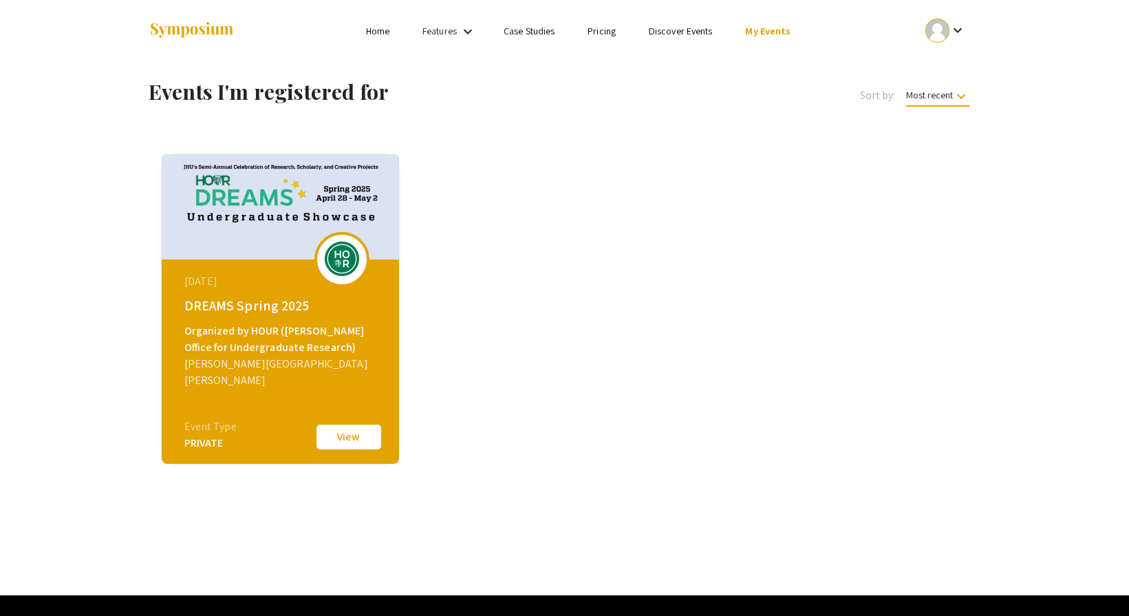
click at [698, 27] on link "Discover Events" at bounding box center [681, 31] width 64 height 12
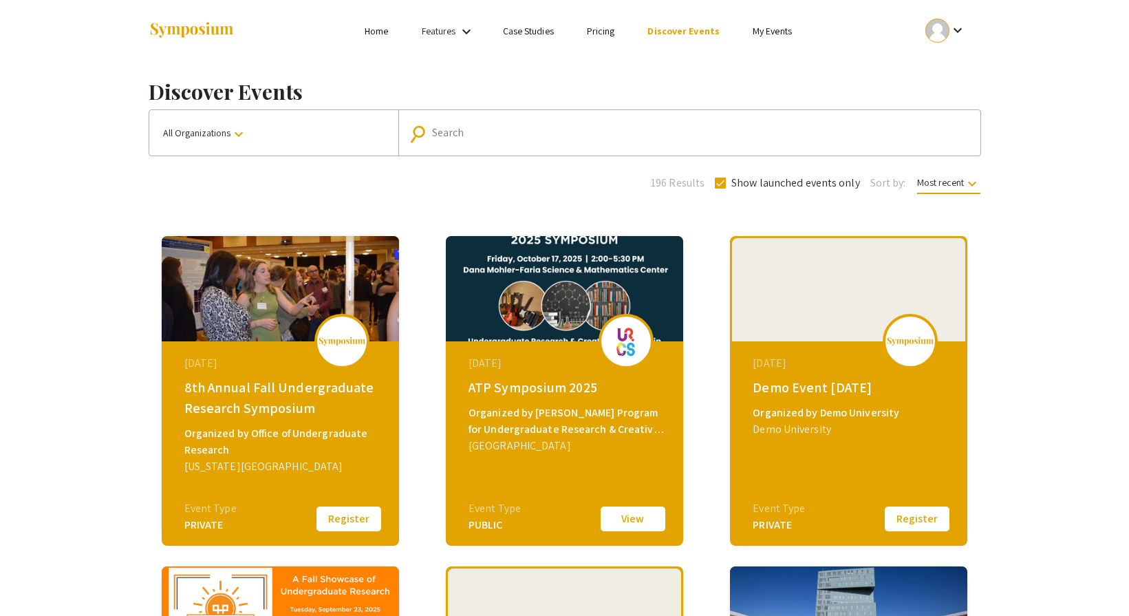
click at [583, 118] on mat-form-field "search Search" at bounding box center [689, 132] width 582 height 45
click at [564, 131] on input "Search" at bounding box center [697, 133] width 530 height 12
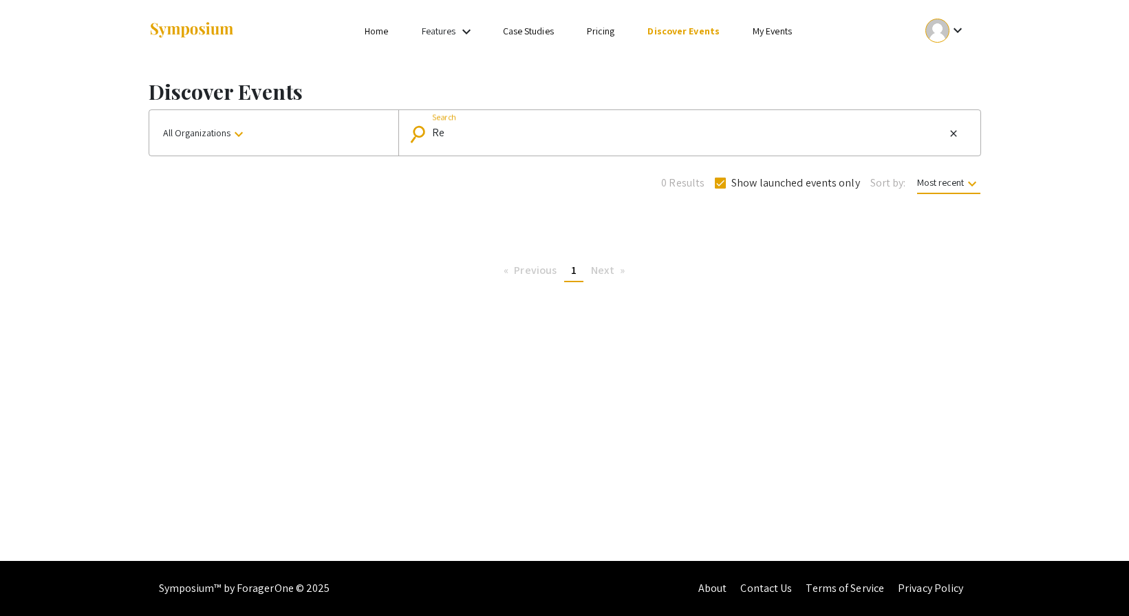
type input "R"
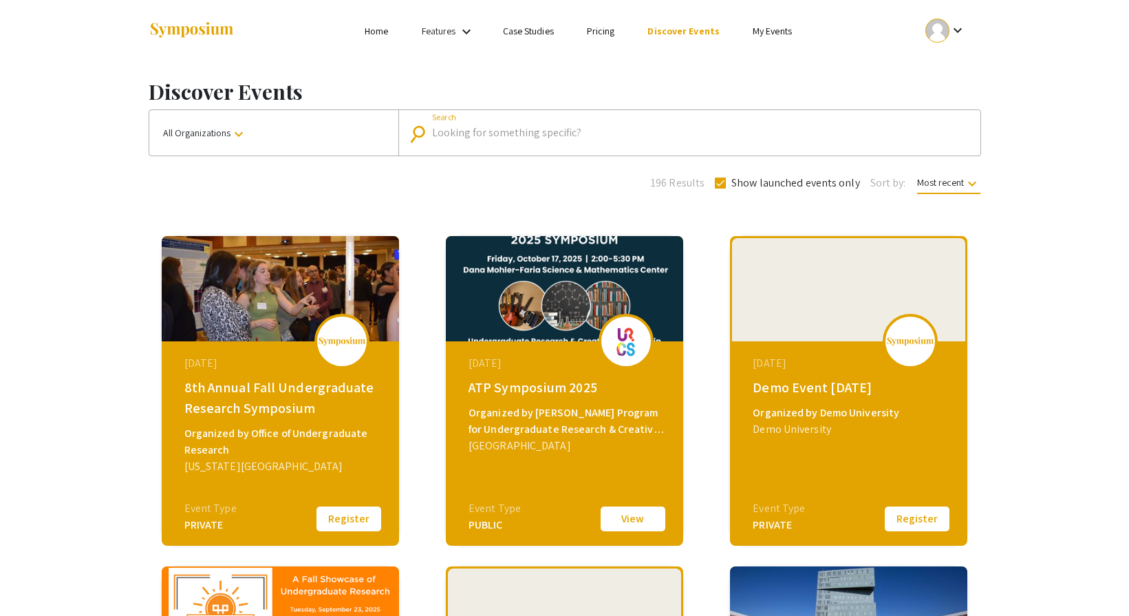
click at [734, 180] on span "Show launched events only" at bounding box center [795, 183] width 129 height 17
click at [720, 189] on input "Show launched events only" at bounding box center [720, 189] width 1 height 1
checkbox input "false"
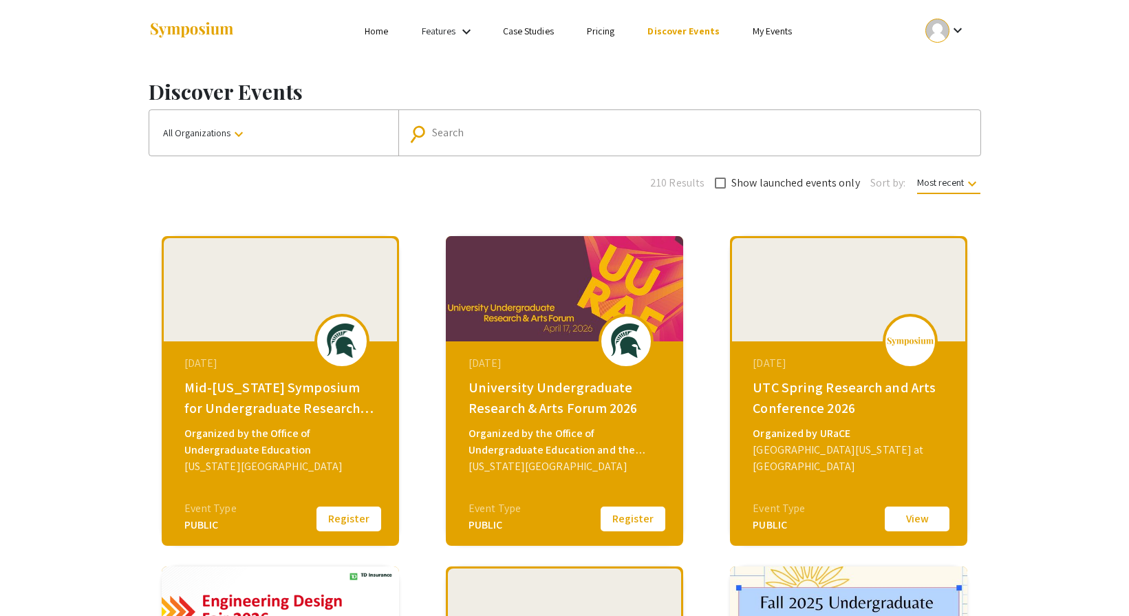
click at [620, 118] on mat-form-field "search Search" at bounding box center [689, 132] width 582 height 45
click at [620, 125] on div "Search" at bounding box center [697, 133] width 530 height 22
type input "real"
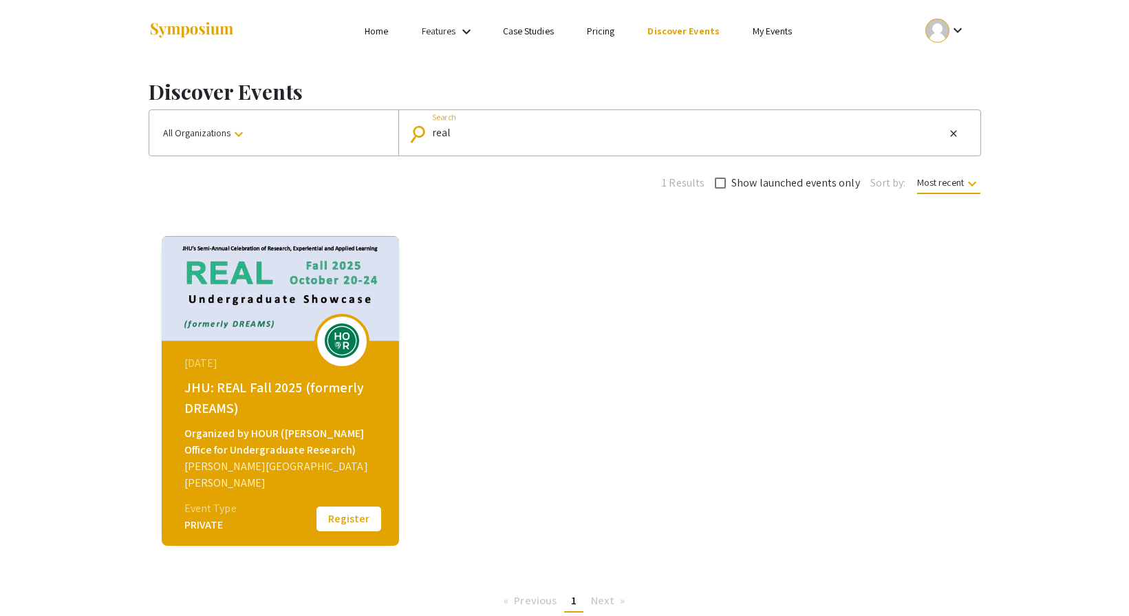
click at [337, 520] on button "Register" at bounding box center [348, 518] width 69 height 29
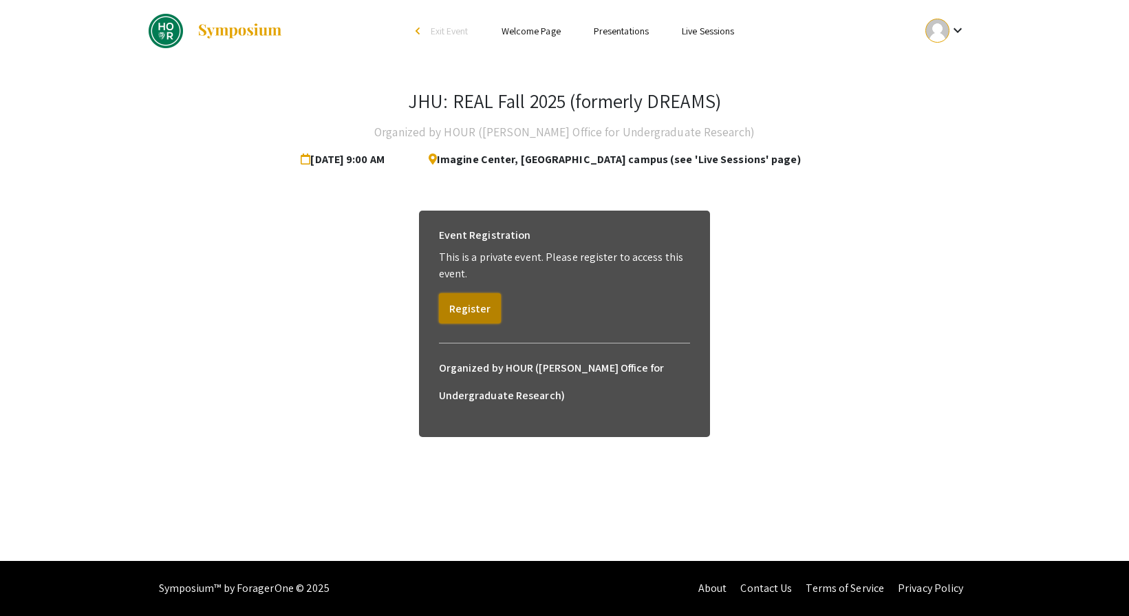
click at [462, 316] on button "Register" at bounding box center [470, 308] width 62 height 30
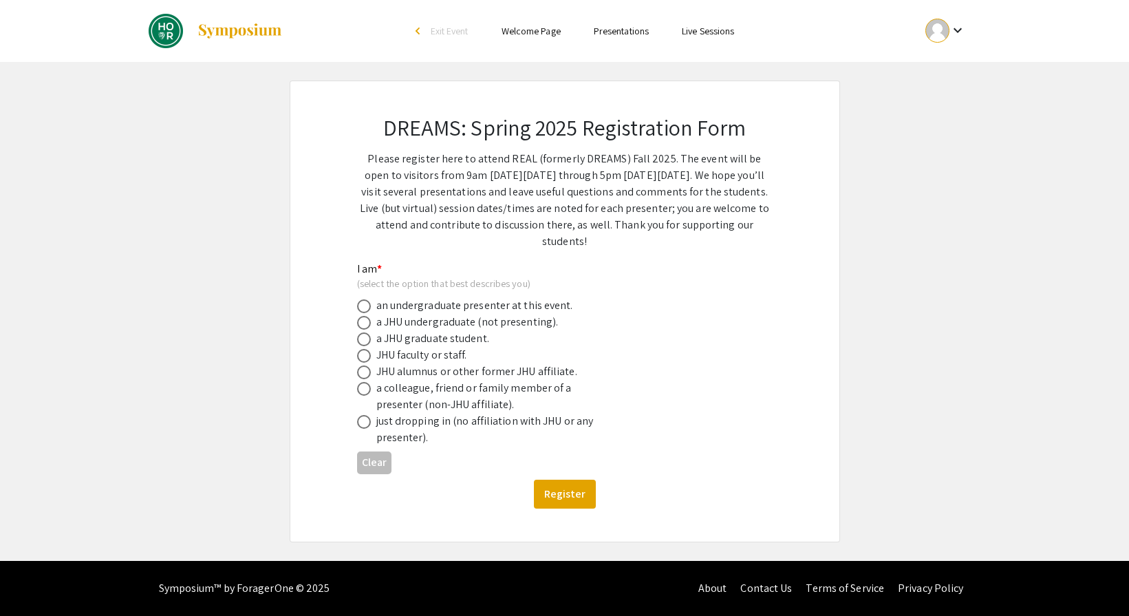
click at [451, 304] on div "an undergraduate presenter at this event." at bounding box center [474, 305] width 197 height 17
click at [367, 310] on span at bounding box center [364, 306] width 14 height 14
click at [367, 310] on input "radio" at bounding box center [364, 306] width 14 height 14
radio input "true"
click at [553, 499] on button "Register" at bounding box center [565, 494] width 62 height 29
